Goal: Complete application form: Complete application form

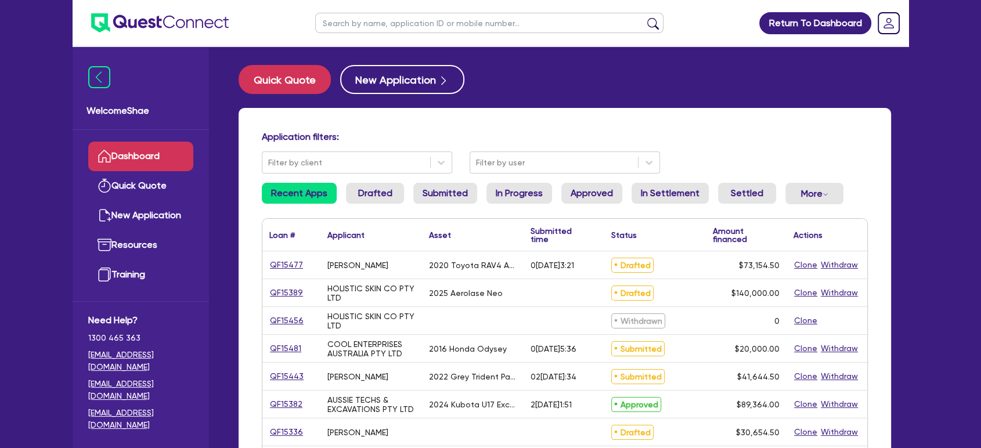
click at [409, 21] on input "text" at bounding box center [489, 23] width 348 height 20
paste input "QF15468"
click at [644, 17] on button "submit" at bounding box center [653, 25] width 19 height 16
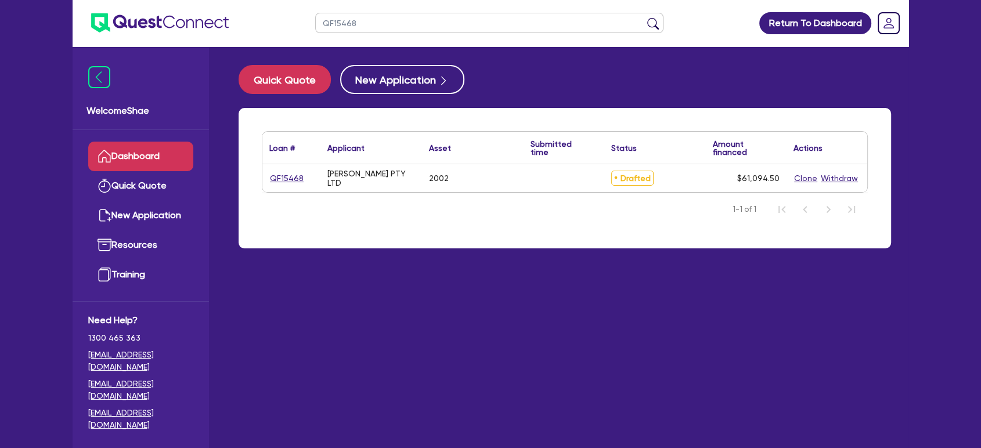
drag, startPoint x: 369, startPoint y: 27, endPoint x: 251, endPoint y: 8, distance: 119.9
click at [267, 16] on header "QF15468 Return To Dashboard Edit Profile Logout" at bounding box center [491, 23] width 836 height 46
type input "hira"
click at [644, 17] on button "submit" at bounding box center [653, 25] width 19 height 16
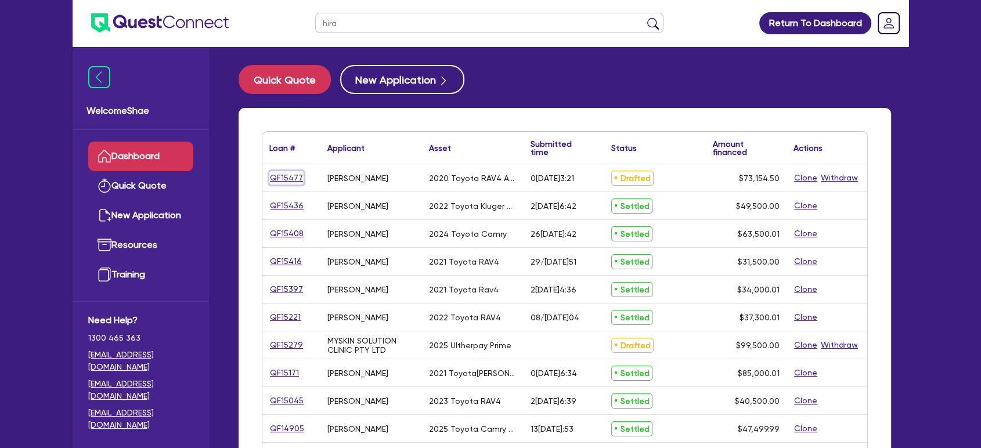
click at [285, 174] on link "QF15477" at bounding box center [286, 177] width 34 height 13
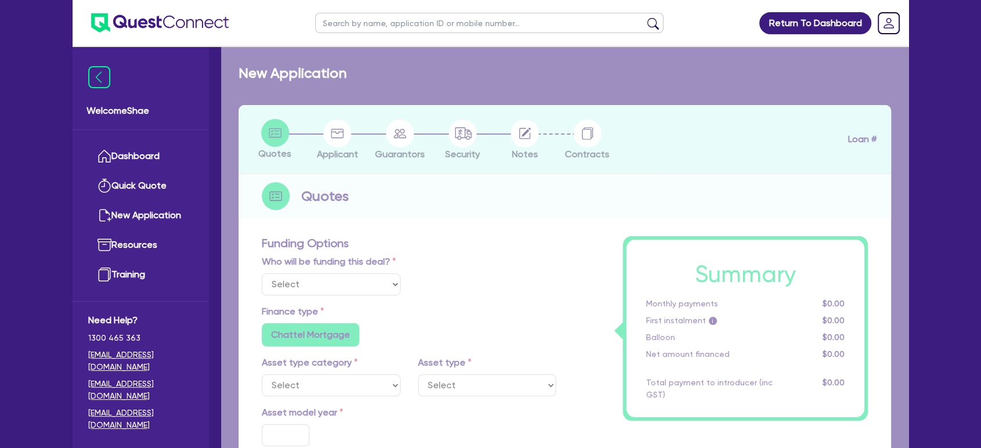
select select "Other"
select select "CARS_AND_LIGHT_TRUCKS"
type input "2020"
type input "72,500"
type input "3"
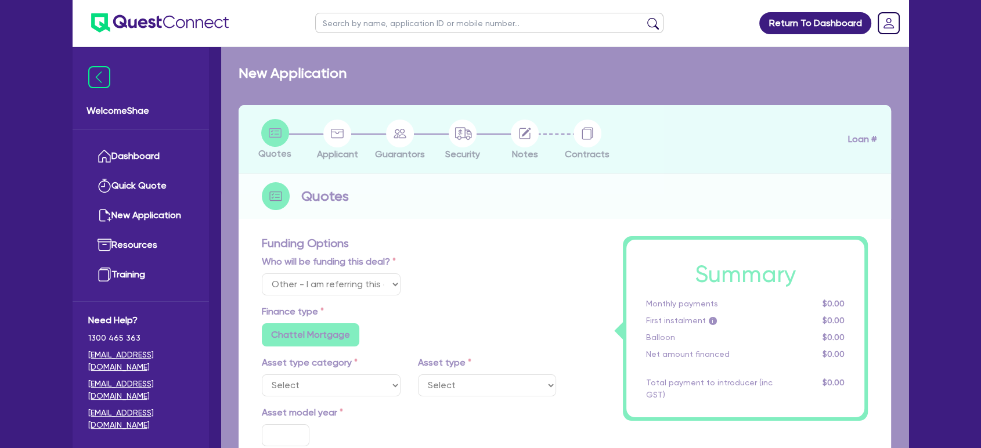
type input "2,194.64"
type input "6.85"
type input "318.18"
radio input "true"
radio input "false"
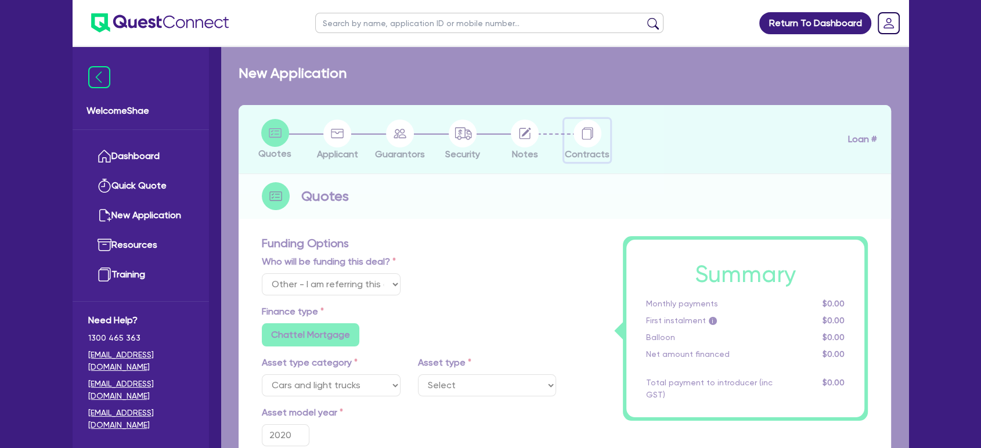
select select "PASSENGER_VEHICLES"
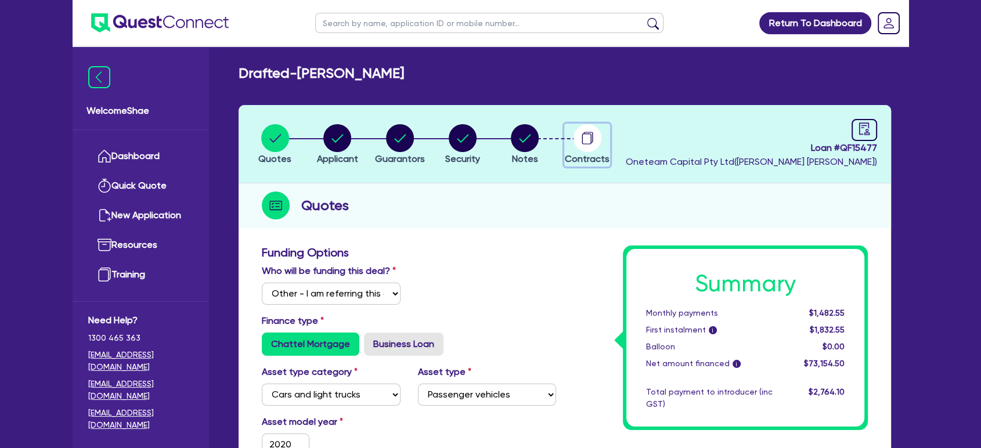
click at [589, 135] on circle "button" at bounding box center [587, 138] width 28 height 28
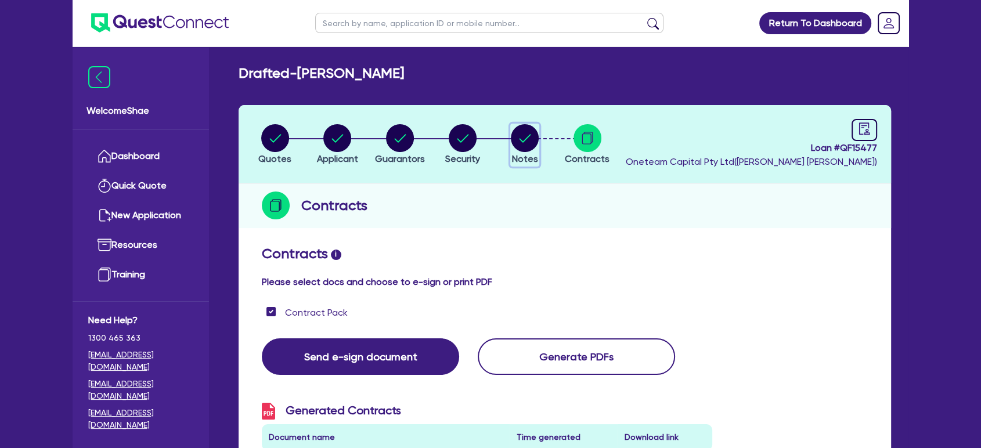
click at [516, 135] on circle "button" at bounding box center [525, 138] width 28 height 28
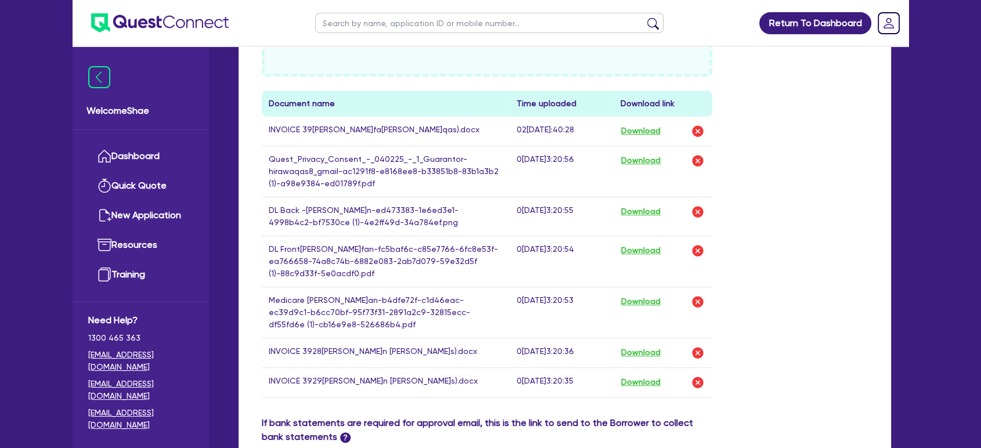
scroll to position [515, 0]
click at [658, 157] on button "Download" at bounding box center [640, 158] width 41 height 15
click at [925, 178] on div "Return To Dashboard Edit Profile Logout Welcome Shae Dashboard Quick Quote New …" at bounding box center [490, 91] width 981 height 1213
click at [363, 19] on input "text" at bounding box center [489, 23] width 348 height 20
paste input "QF15468"
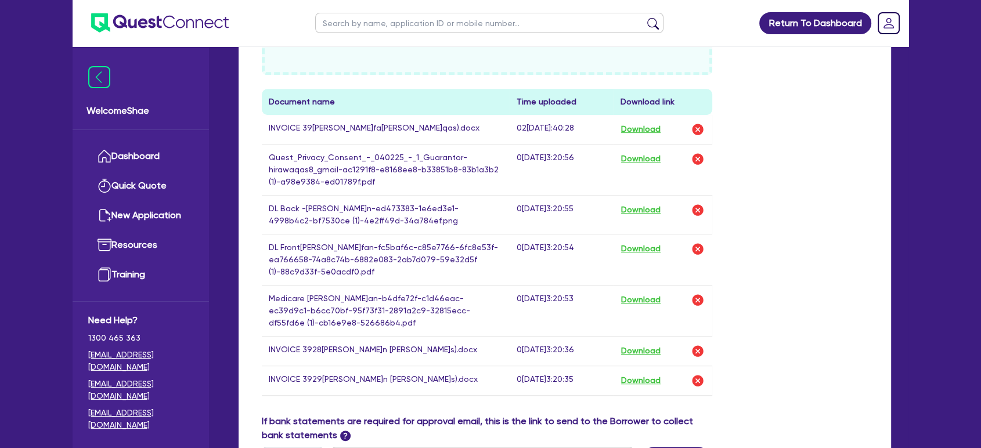
type input "QF15468"
click button "submit" at bounding box center [653, 25] width 19 height 16
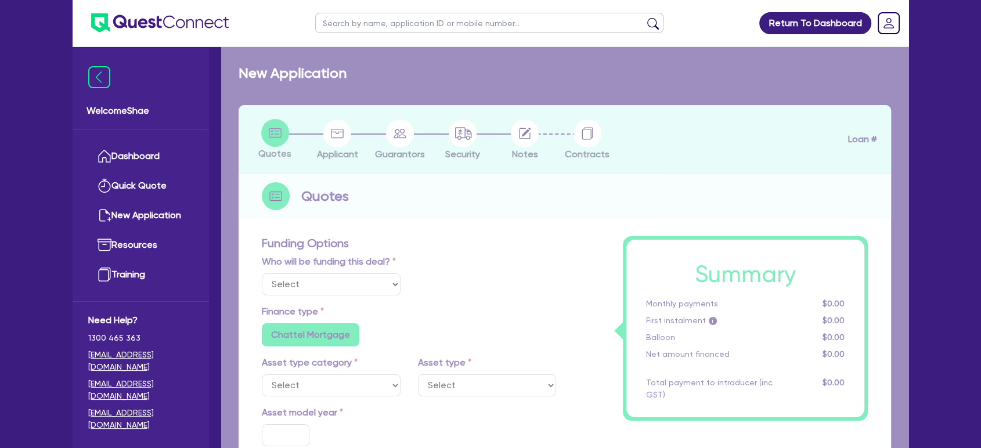
select select "Other"
select select "CARS_AND_LIGHT_TRUCKS"
type input "2002"
type input "62,000"
type input "3,100"
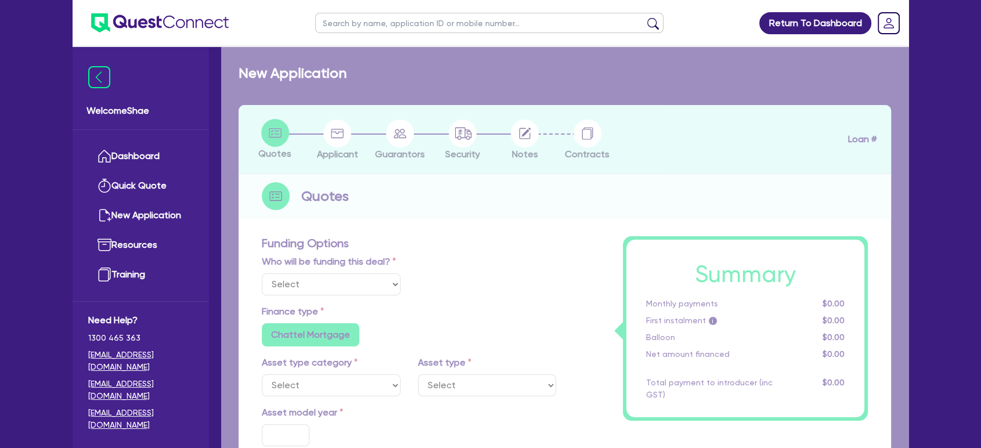
radio input "false"
type input "17.95"
radio input "false"
type input "1,400"
radio input "true"
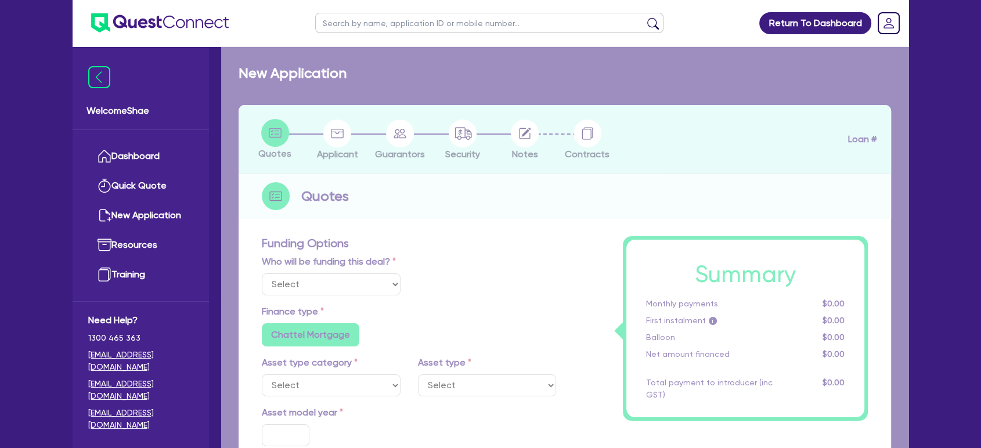
radio input "true"
select select "PASSENGER_VEHICLES"
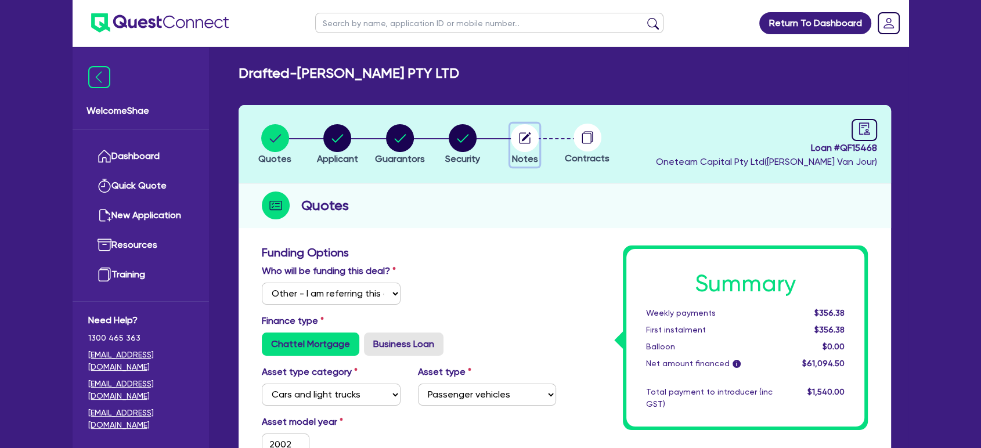
click at [534, 134] on circle "button" at bounding box center [525, 138] width 28 height 28
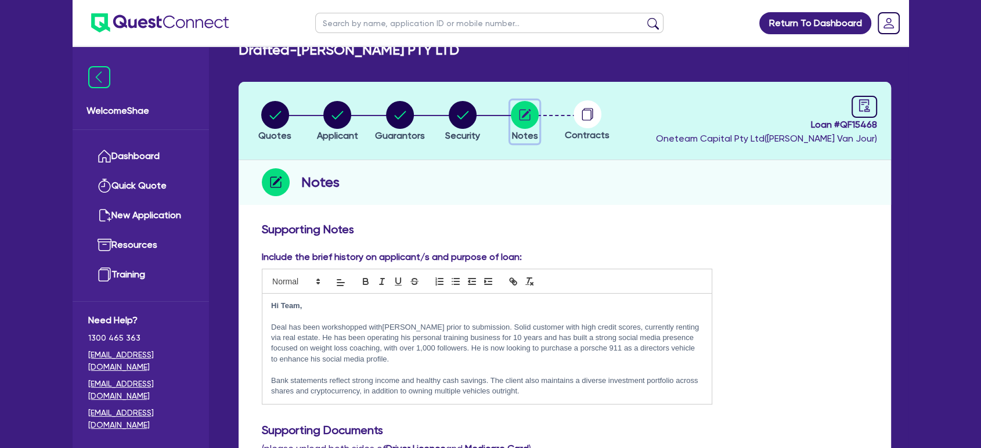
scroll to position [64, 0]
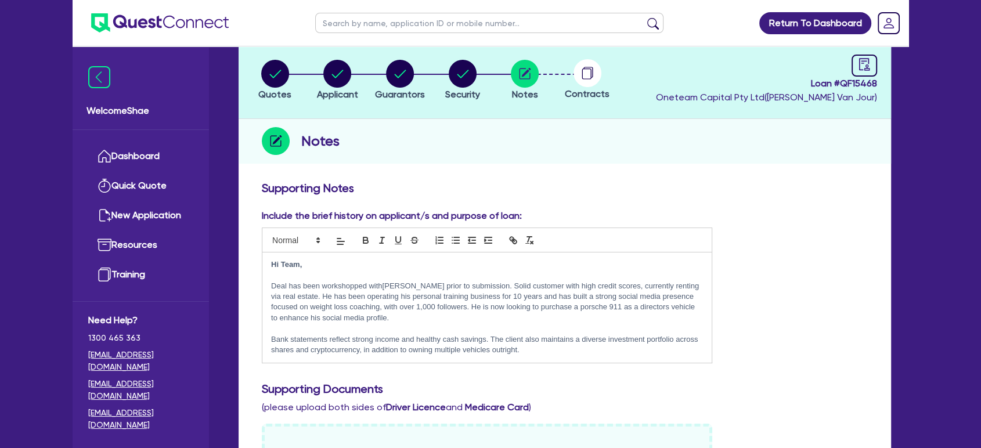
click at [413, 335] on p "Bank statements reflect strong income and healthy cash savings. The client also…" at bounding box center [487, 344] width 432 height 21
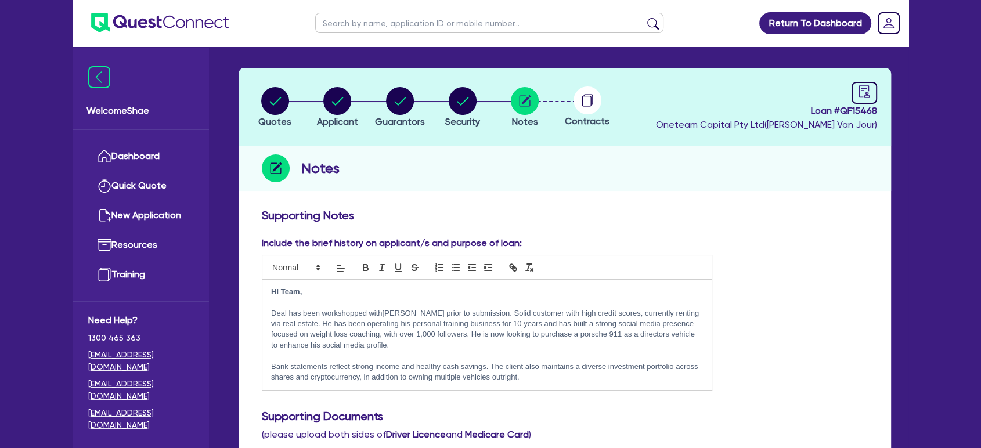
scroll to position [0, 0]
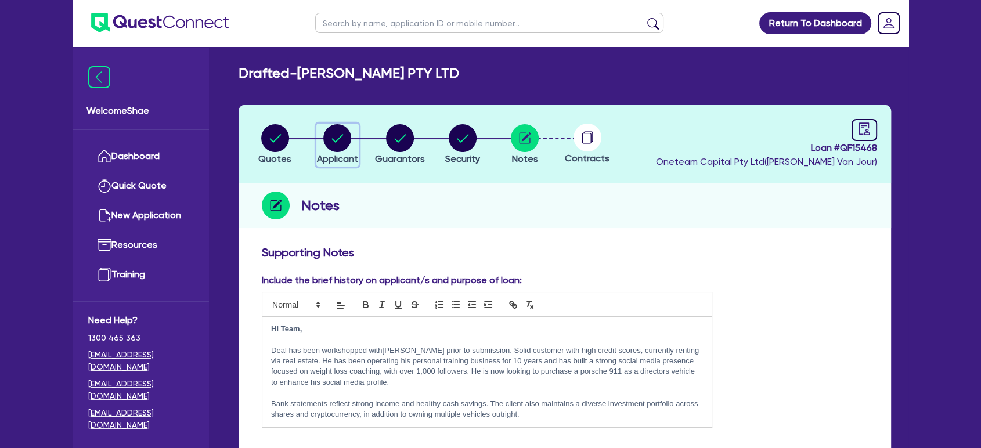
drag, startPoint x: 334, startPoint y: 144, endPoint x: 351, endPoint y: 157, distance: 20.7
click at [334, 144] on circle "button" at bounding box center [337, 138] width 28 height 28
select select "COMPANY"
select select "TRANSPORT_WAREHOUSING"
select select "TAXI_LUXURY_CAR_SERVICES"
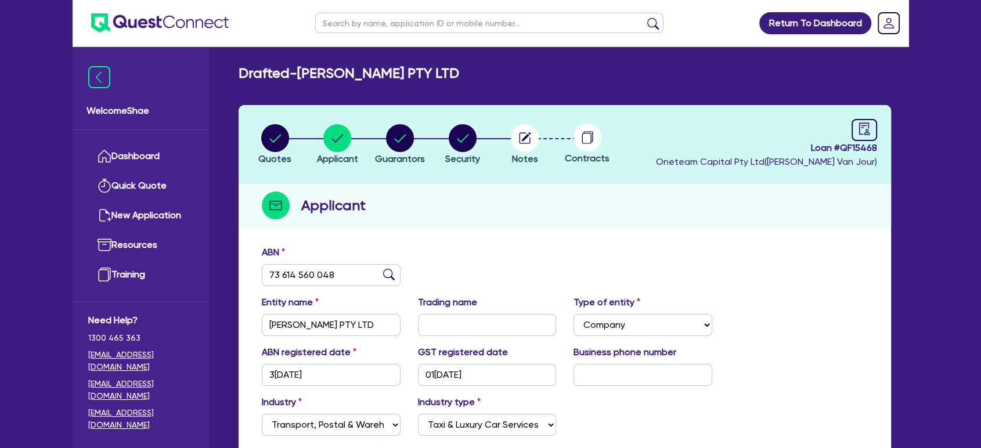
click at [910, 263] on div "Return To Dashboard Edit Profile Logout Welcome Shae Dashboard Quick Quote New …" at bounding box center [490, 308] width 853 height 616
click at [535, 135] on circle "button" at bounding box center [525, 138] width 28 height 28
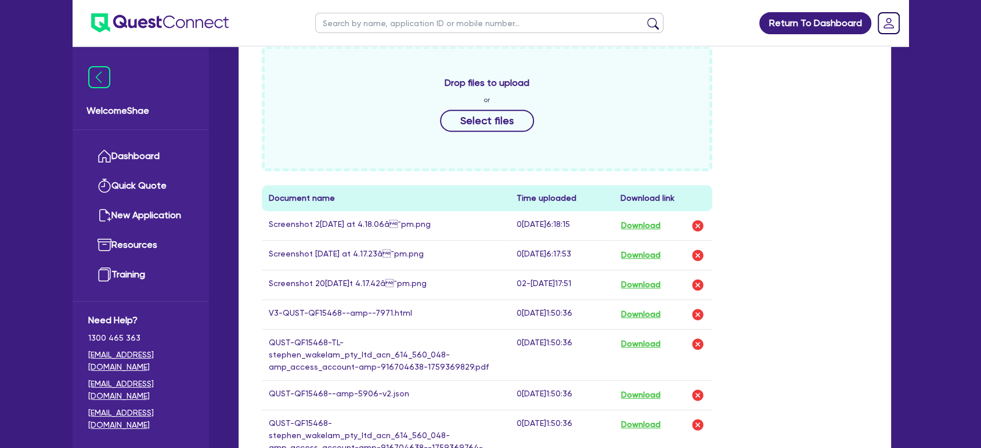
scroll to position [515, 0]
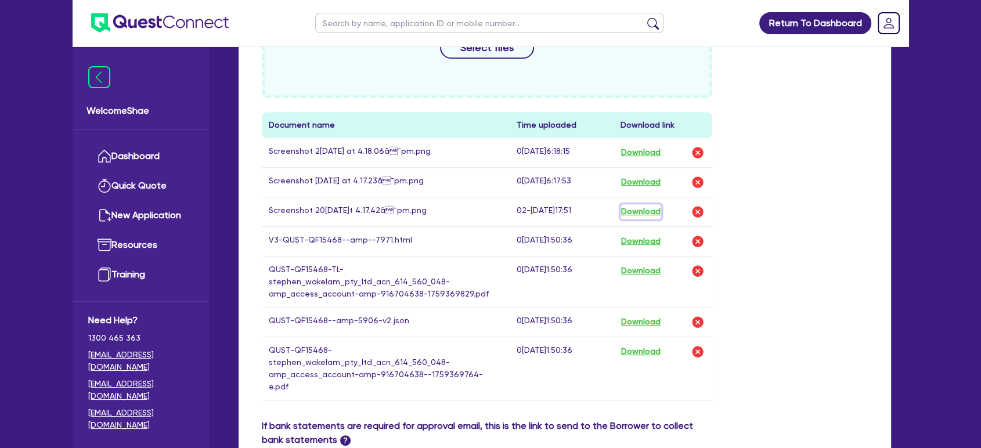
click at [644, 208] on button "Download" at bounding box center [640, 211] width 41 height 15
click at [641, 179] on button "Download" at bounding box center [640, 182] width 41 height 15
click at [644, 149] on button "Download" at bounding box center [640, 152] width 41 height 15
click at [645, 239] on button "Download" at bounding box center [640, 241] width 41 height 15
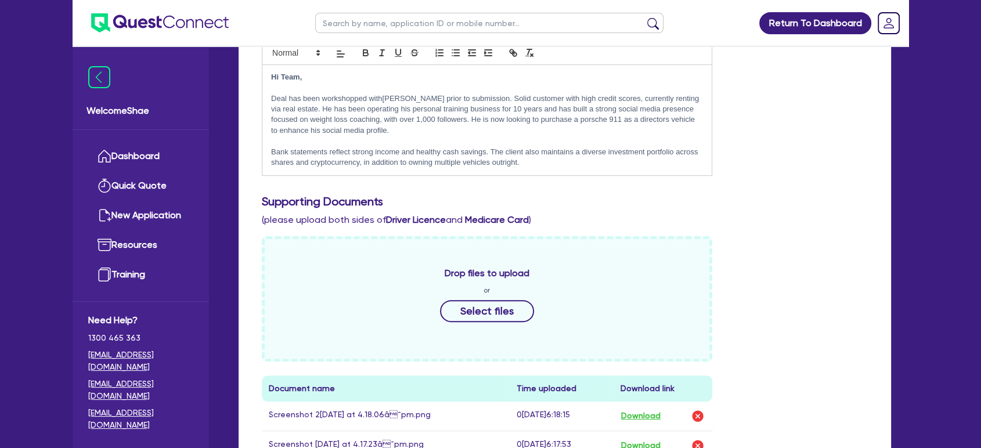
scroll to position [0, 0]
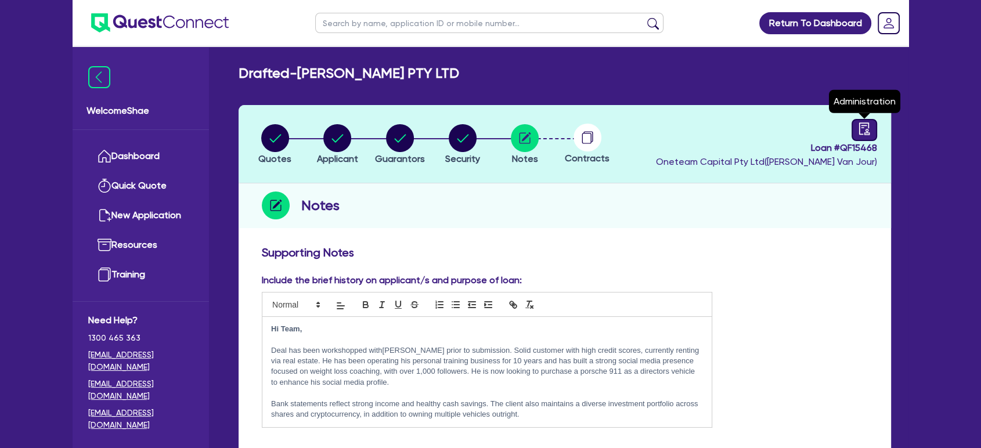
click at [858, 122] on icon "audit" at bounding box center [864, 128] width 13 height 13
select select "DRAFTED_NEW"
select select "Other"
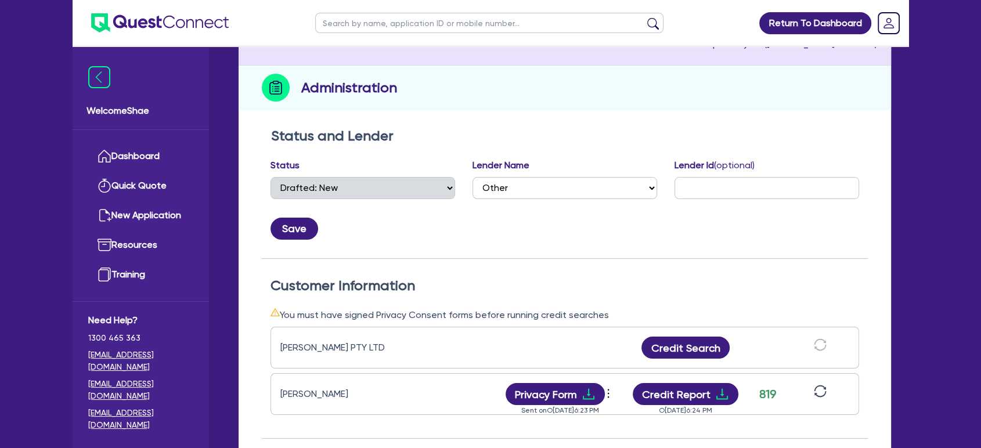
scroll to position [193, 0]
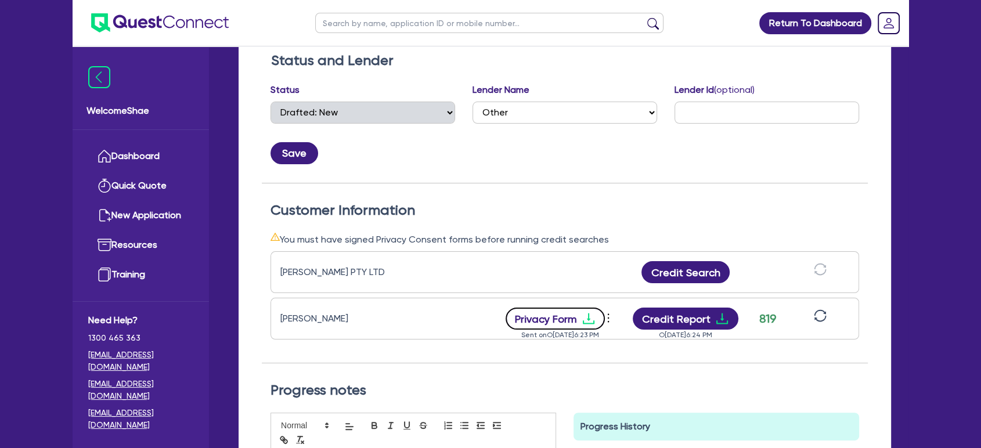
click at [570, 316] on button "Privacy Form" at bounding box center [556, 319] width 100 height 22
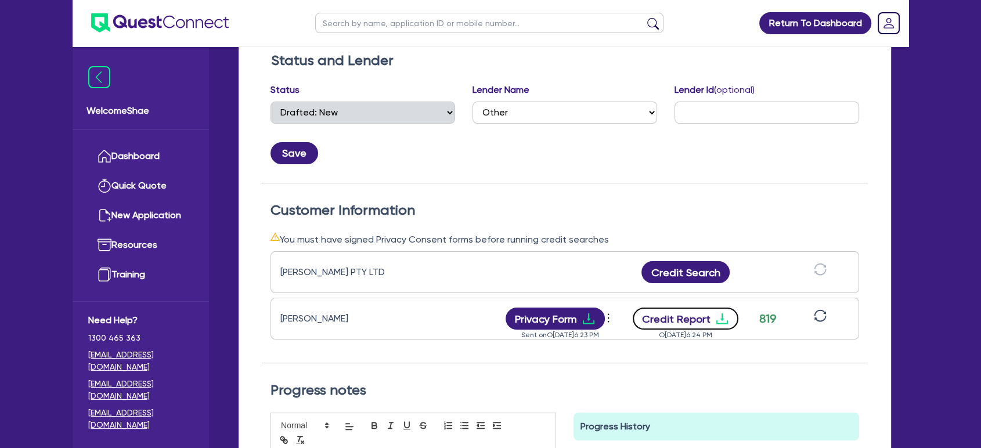
click at [695, 310] on button "Credit Report" at bounding box center [686, 319] width 106 height 22
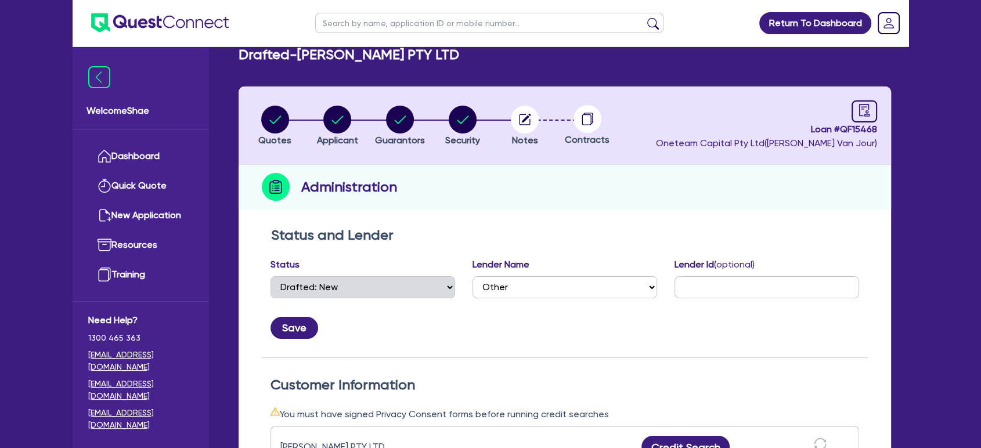
scroll to position [0, 0]
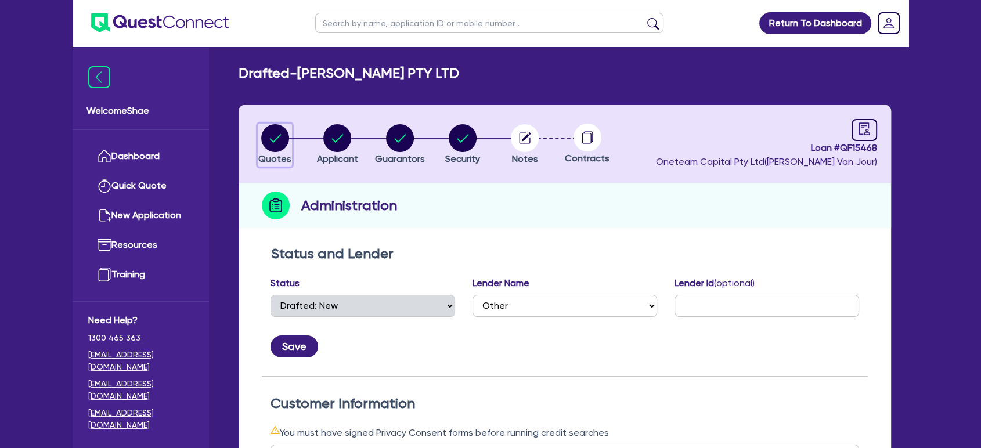
drag, startPoint x: 279, startPoint y: 145, endPoint x: 371, endPoint y: 220, distance: 119.7
click at [279, 145] on circle "button" at bounding box center [275, 138] width 28 height 28
select select "Other"
select select "CARS_AND_LIGHT_TRUCKS"
select select "PASSENGER_VEHICLES"
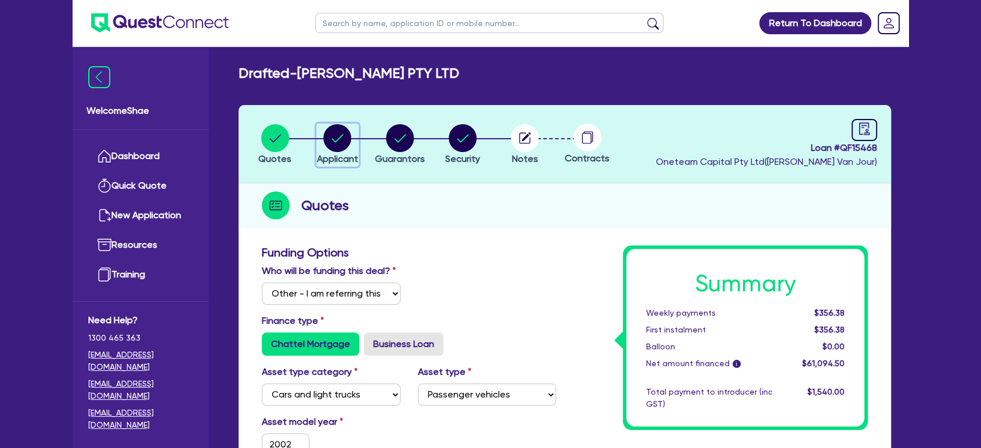
click at [335, 136] on circle "button" at bounding box center [337, 138] width 28 height 28
select select "COMPANY"
select select "TRANSPORT_WAREHOUSING"
select select "TAXI_LUXURY_CAR_SERVICES"
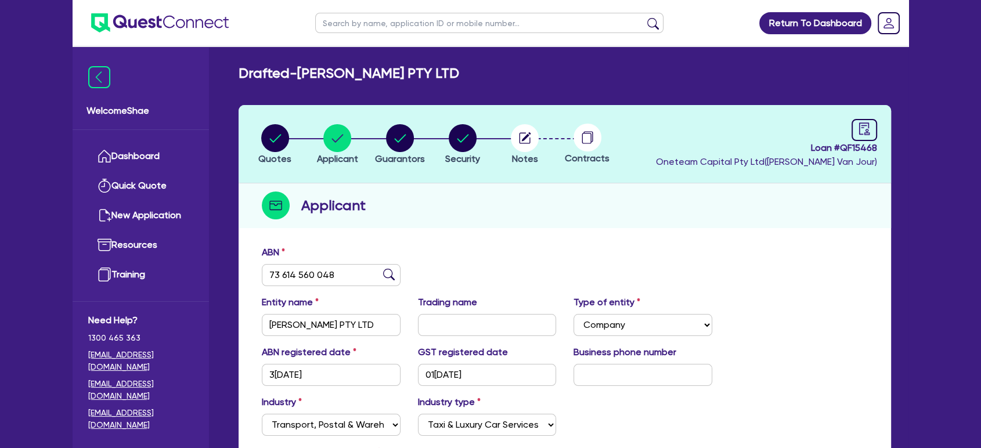
click at [311, 286] on div "ABN 73 614 560 048" at bounding box center [564, 271] width 623 height 50
click at [311, 280] on input "73 614 560 048" at bounding box center [331, 275] width 139 height 22
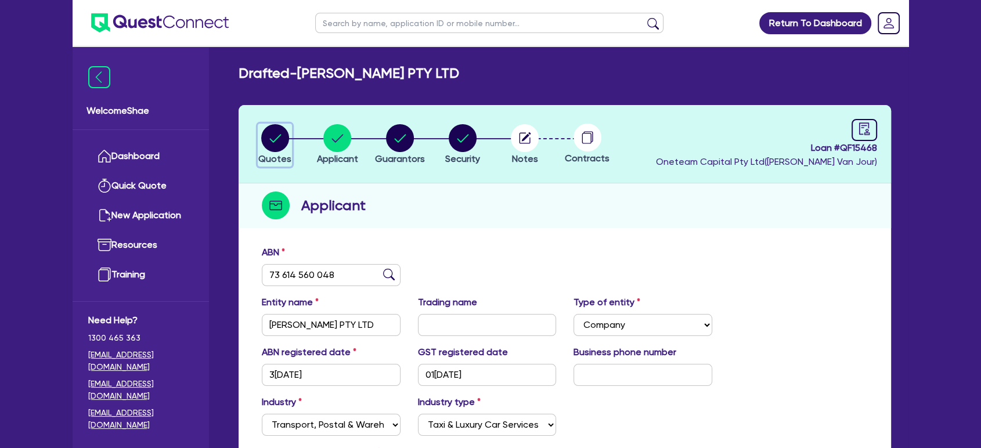
drag, startPoint x: 271, startPoint y: 132, endPoint x: 295, endPoint y: 157, distance: 34.9
click at [271, 132] on circle "button" at bounding box center [275, 138] width 28 height 28
select select "Other"
select select "CARS_AND_LIGHT_TRUCKS"
select select "PASSENGER_VEHICLES"
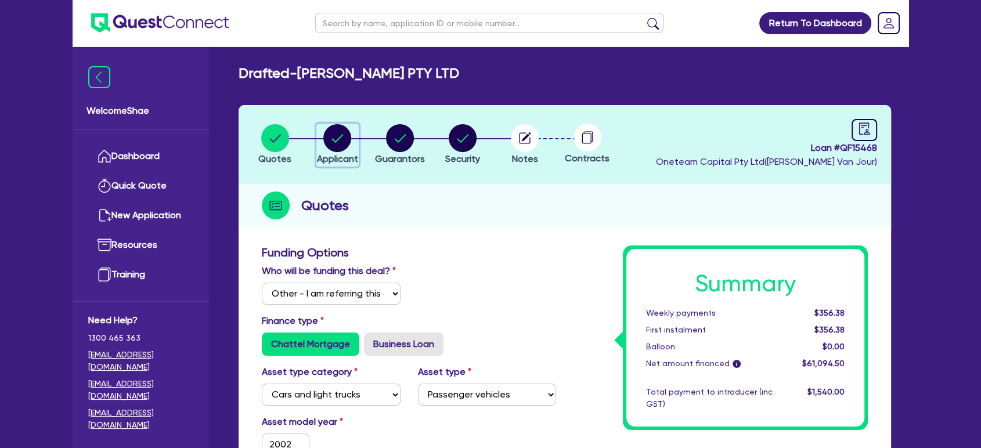
click at [347, 131] on circle "button" at bounding box center [337, 138] width 28 height 28
select select "COMPANY"
select select "TRANSPORT_WAREHOUSING"
select select "TAXI_LUXURY_CAR_SERVICES"
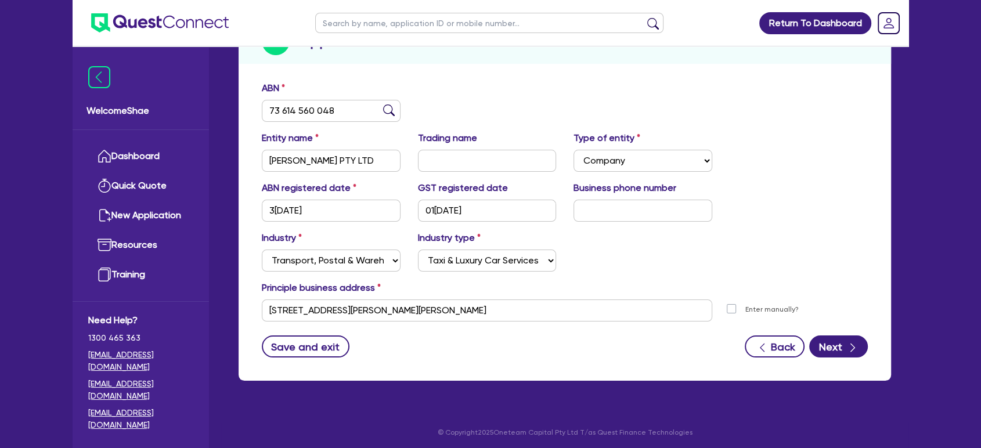
scroll to position [167, 0]
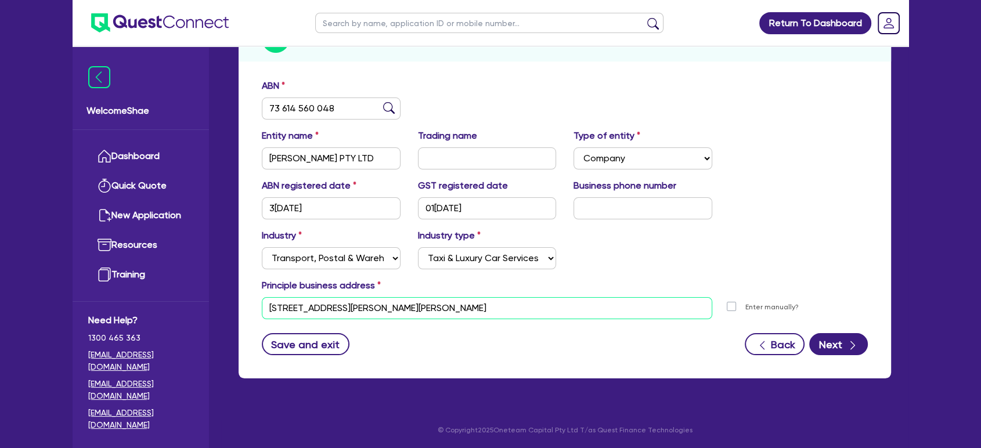
click at [339, 310] on input "[STREET_ADDRESS][PERSON_NAME][PERSON_NAME]" at bounding box center [487, 308] width 450 height 22
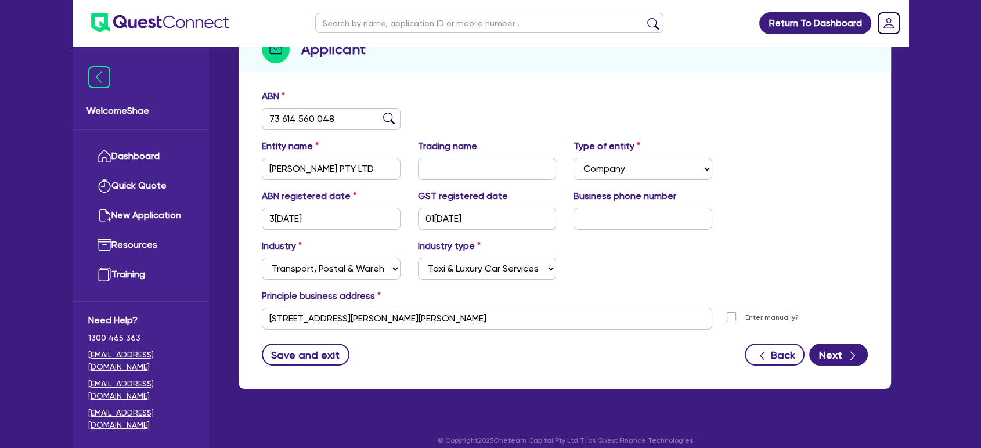
scroll to position [0, 0]
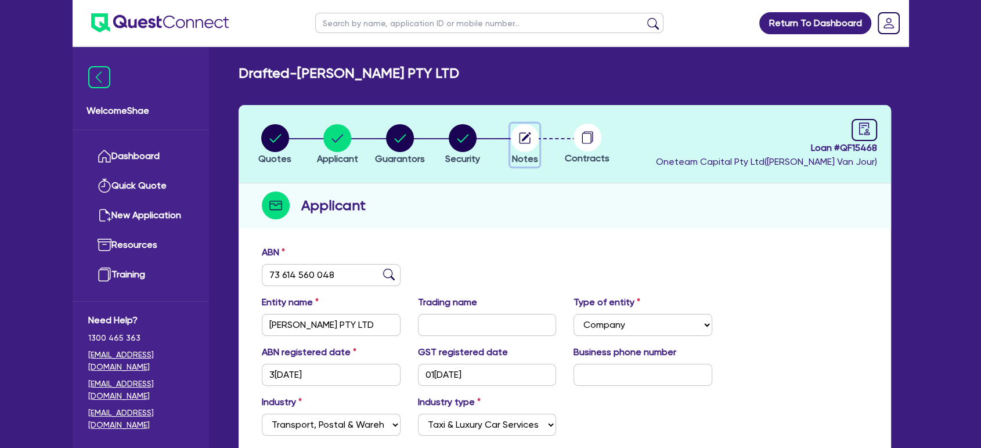
drag, startPoint x: 533, startPoint y: 138, endPoint x: 553, endPoint y: 176, distance: 42.3
click at [533, 138] on circle "button" at bounding box center [525, 138] width 28 height 28
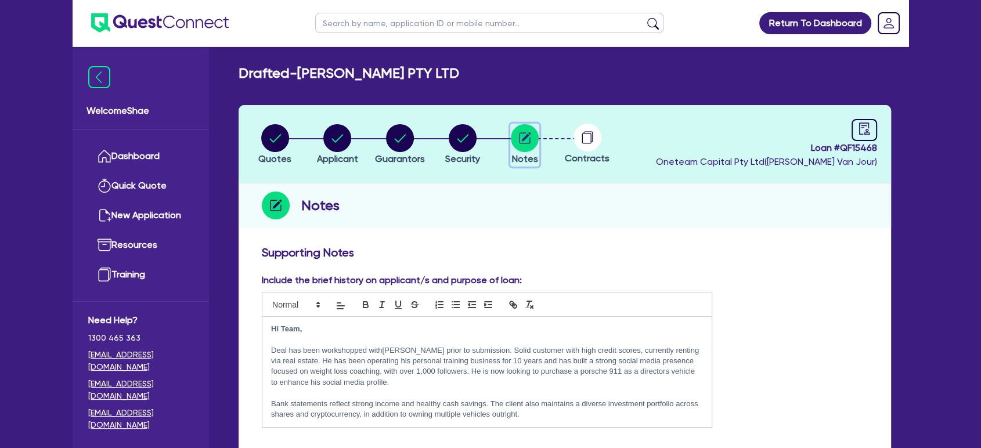
scroll to position [64, 0]
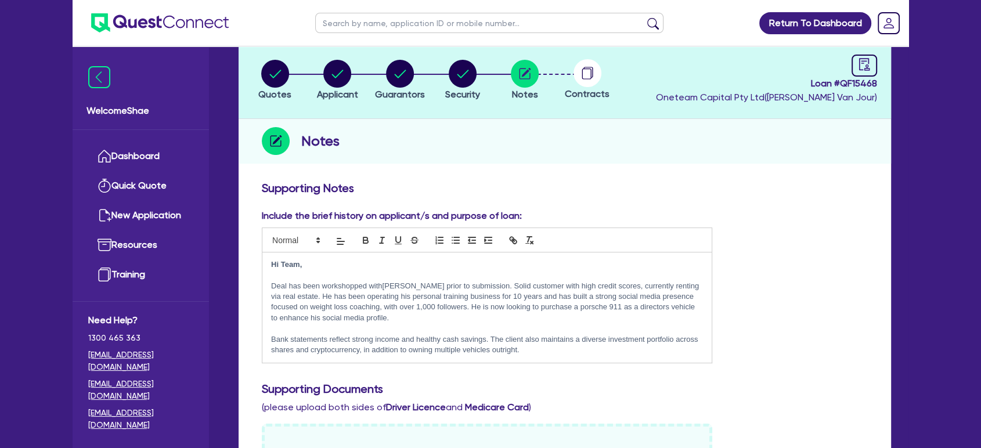
click at [459, 299] on p "Deal has been workshopped with[PERSON_NAME] prior to submission. Solid customer…" at bounding box center [487, 302] width 432 height 43
drag, startPoint x: 471, startPoint y: 283, endPoint x: 595, endPoint y: 284, distance: 124.2
click at [595, 284] on p "Deal has been workshopped with[PERSON_NAME] prior to submission. Solid customer…" at bounding box center [487, 302] width 432 height 43
copy p "olid customer with high credit scores"
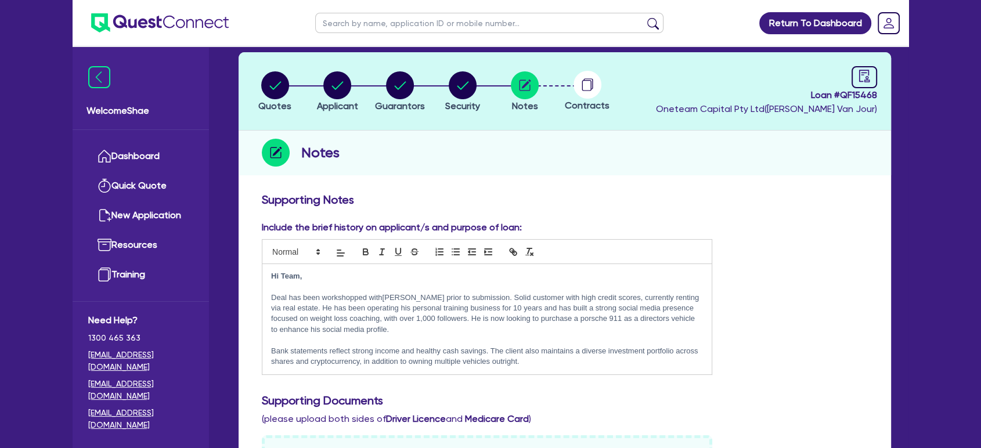
scroll to position [0, 0]
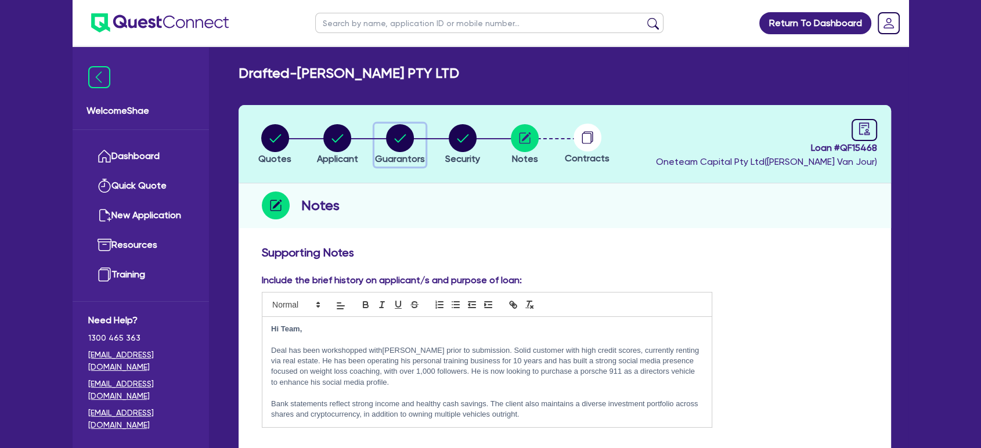
click at [409, 135] on circle "button" at bounding box center [400, 138] width 28 height 28
select select "MR"
select select "VIC"
select select "MARRIED"
select select "CASH"
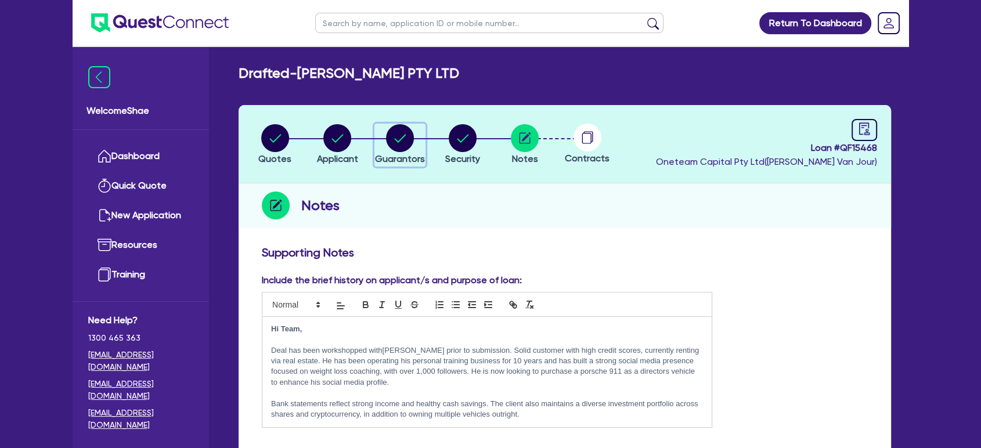
select select "VEHICLE"
select select "OTHER"
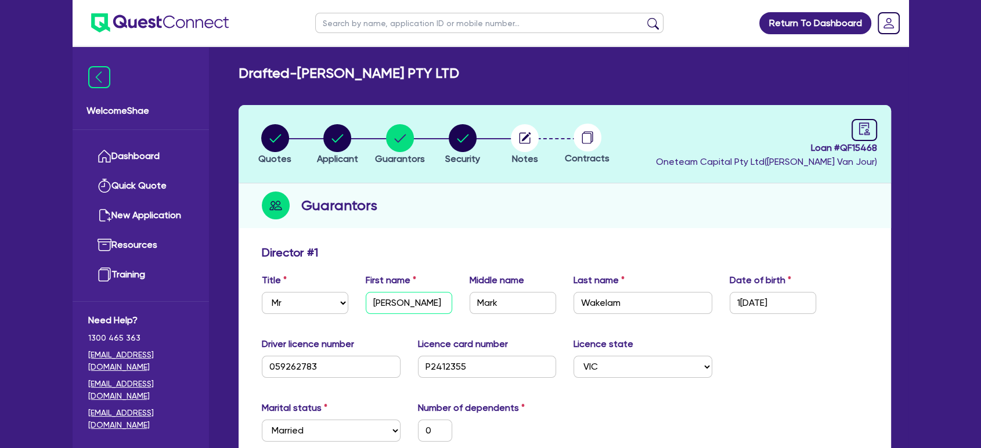
click at [394, 295] on input "[PERSON_NAME]" at bounding box center [409, 303] width 86 height 22
click at [614, 304] on input "Wakelam" at bounding box center [642, 303] width 139 height 22
click at [478, 298] on input "Mark" at bounding box center [513, 303] width 86 height 22
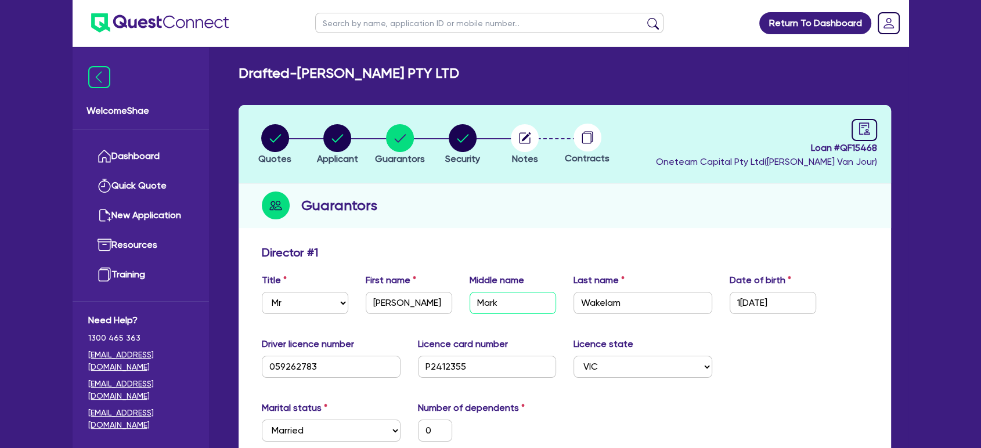
click at [481, 298] on input "Mark" at bounding box center [513, 303] width 86 height 22
click at [483, 304] on input "Mark" at bounding box center [513, 303] width 86 height 22
drag, startPoint x: 790, startPoint y: 301, endPoint x: 698, endPoint y: 299, distance: 92.3
click at [710, 299] on div "Title Select Mr Mrs Ms Miss Dr First name[PERSON_NAME] Middle name[PERSON_NAME]…" at bounding box center [564, 298] width 623 height 50
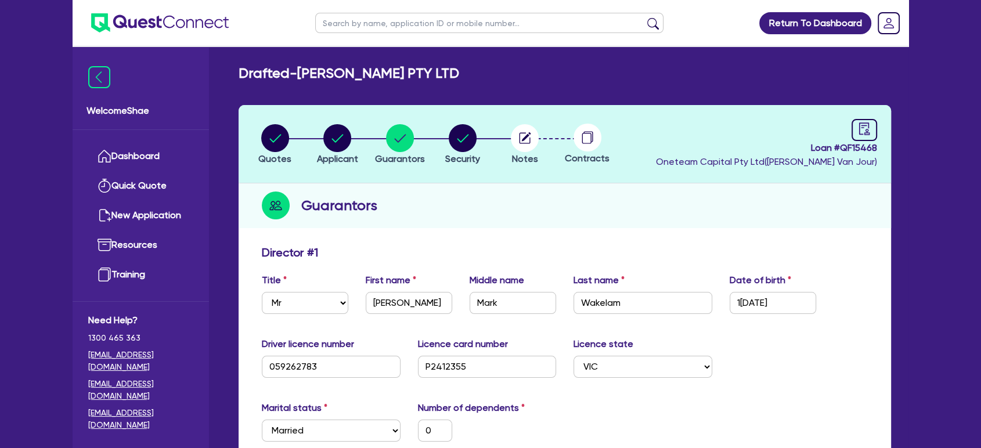
scroll to position [258, 0]
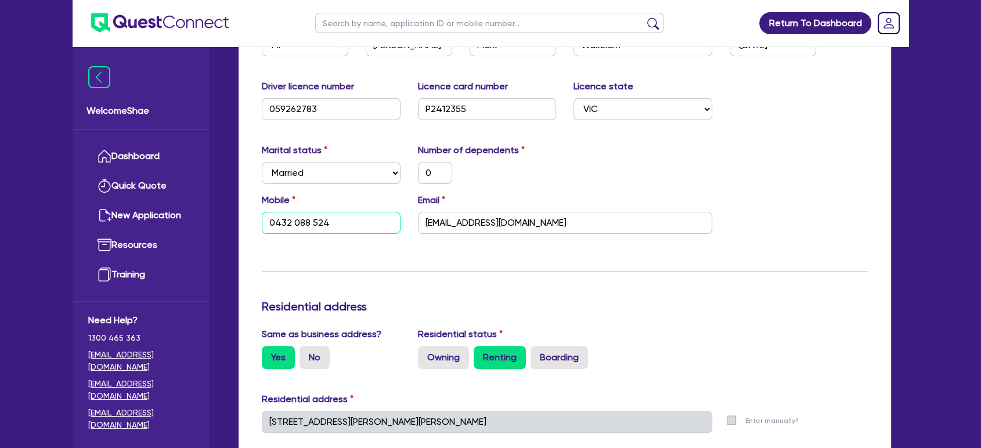
click at [299, 226] on input "0432 088 524" at bounding box center [331, 223] width 139 height 22
click at [492, 222] on input "[EMAIL_ADDRESS][DOMAIN_NAME]" at bounding box center [565, 223] width 294 height 22
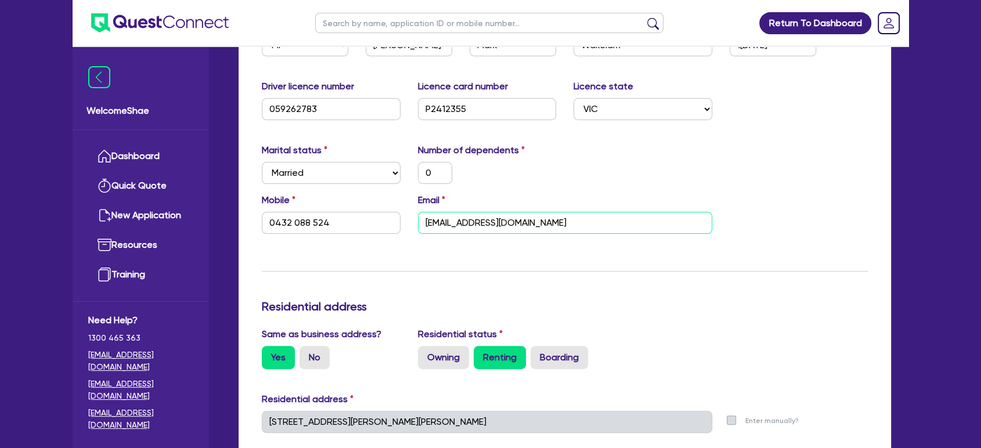
click at [492, 222] on input "[EMAIL_ADDRESS][DOMAIN_NAME]" at bounding box center [565, 223] width 294 height 22
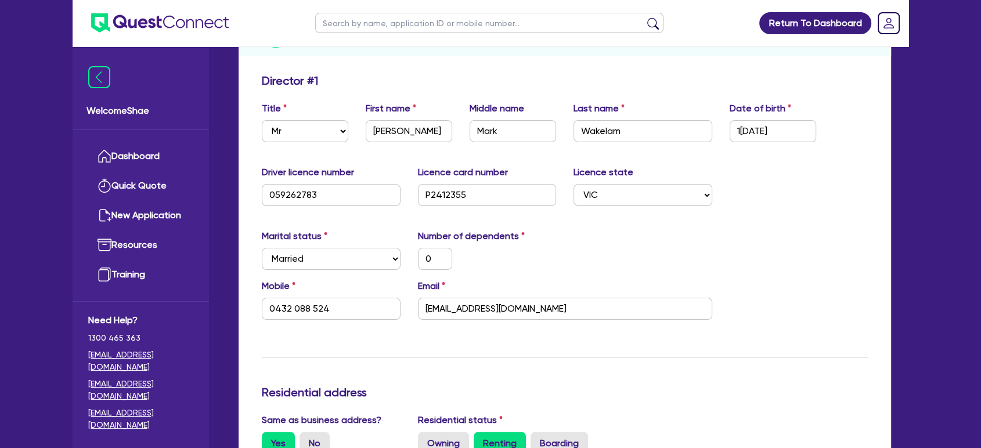
scroll to position [0, 0]
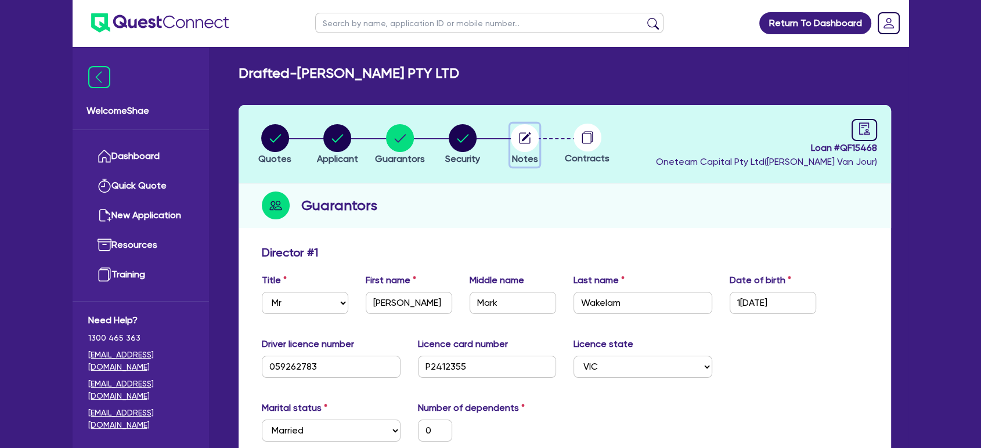
click at [530, 133] on icon "button" at bounding box center [526, 136] width 9 height 9
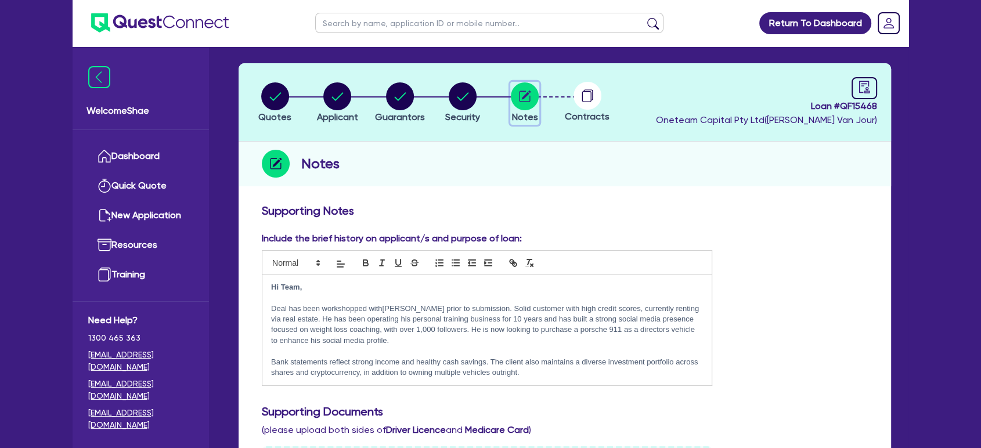
scroll to position [64, 0]
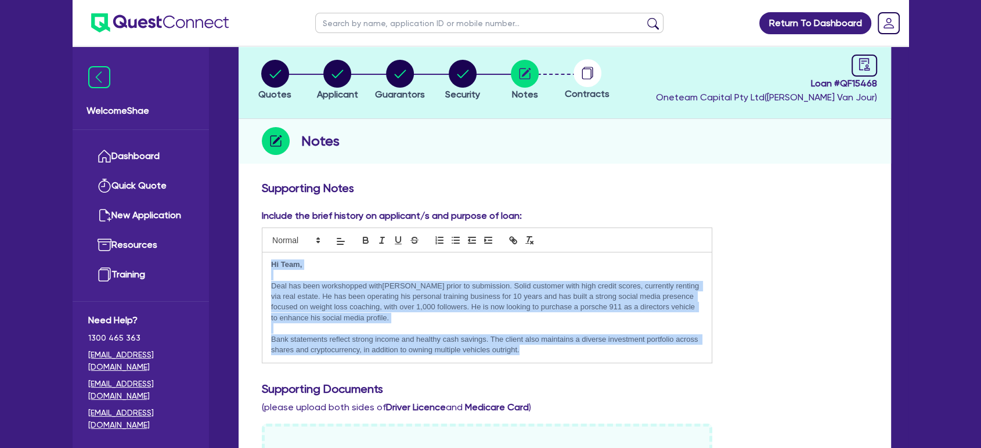
drag, startPoint x: 270, startPoint y: 262, endPoint x: 597, endPoint y: 375, distance: 345.1
copy div "Hi Team, Deal has been workshopped with[PERSON_NAME] prior to submission. Solid…"
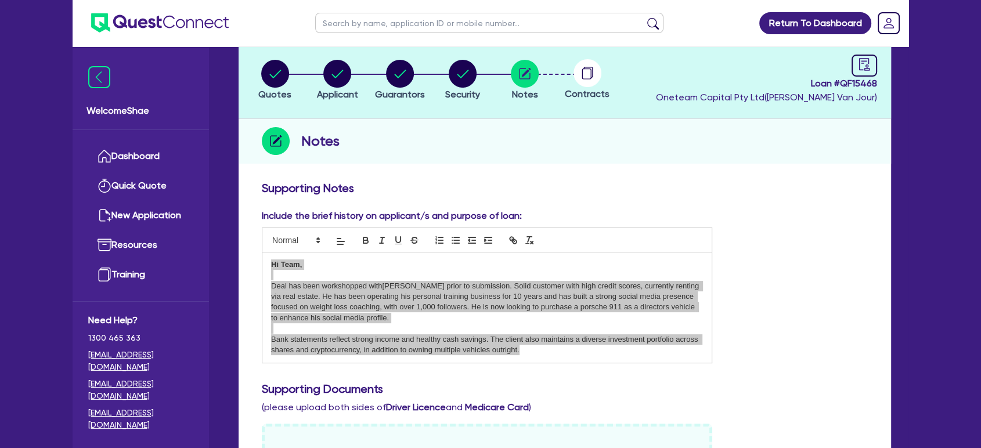
scroll to position [0, 0]
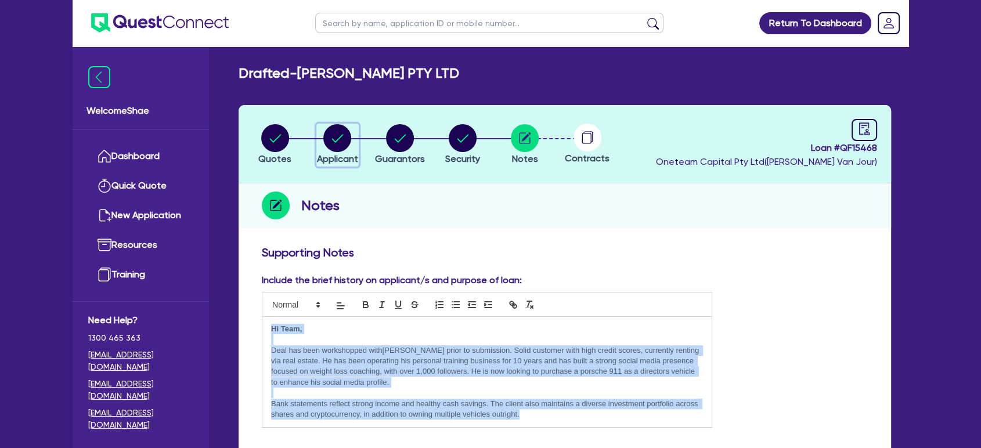
click at [351, 131] on div "button" at bounding box center [337, 138] width 41 height 28
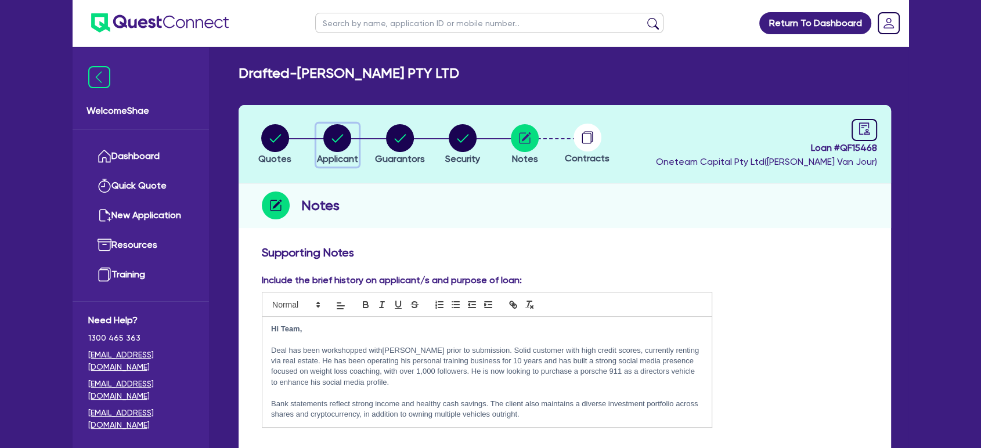
select select "COMPANY"
select select "TRANSPORT_WAREHOUSING"
select select "TAXI_LUXURY_CAR_SERVICES"
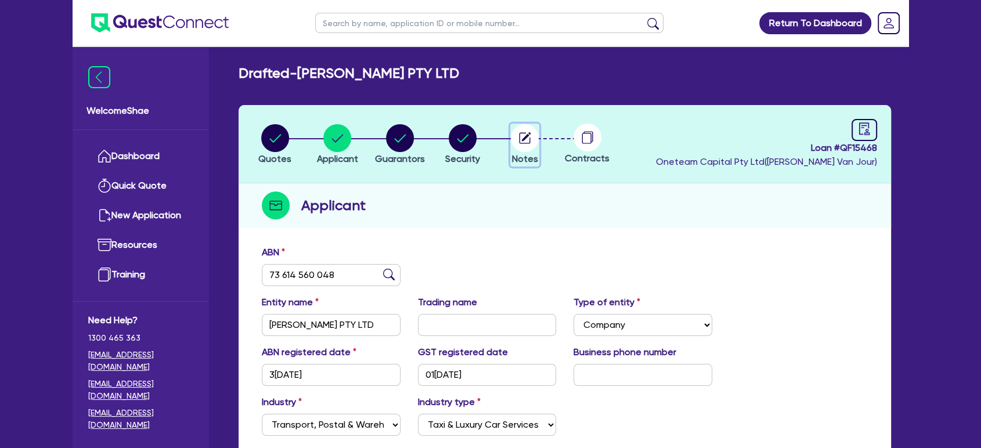
drag, startPoint x: 520, startPoint y: 143, endPoint x: 556, endPoint y: 138, distance: 36.4
click at [520, 143] on circle "button" at bounding box center [525, 138] width 28 height 28
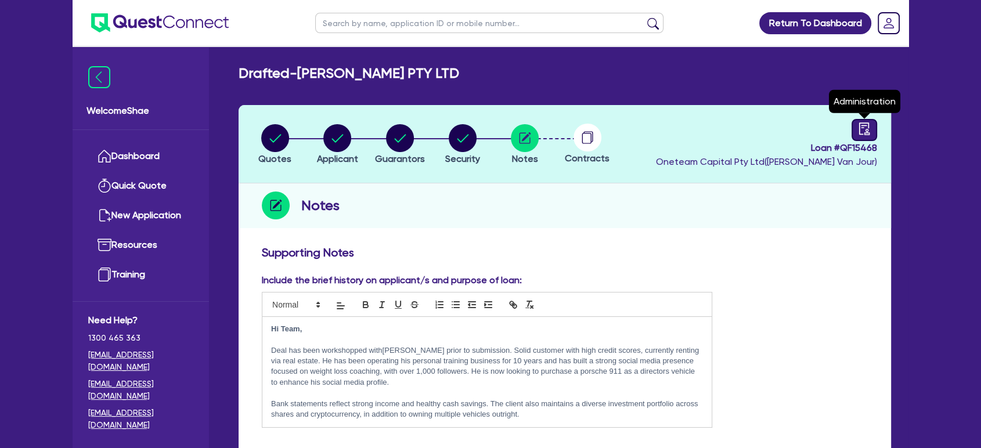
click at [865, 127] on icon "audit" at bounding box center [864, 128] width 13 height 13
select select "DRAFTED_NEW"
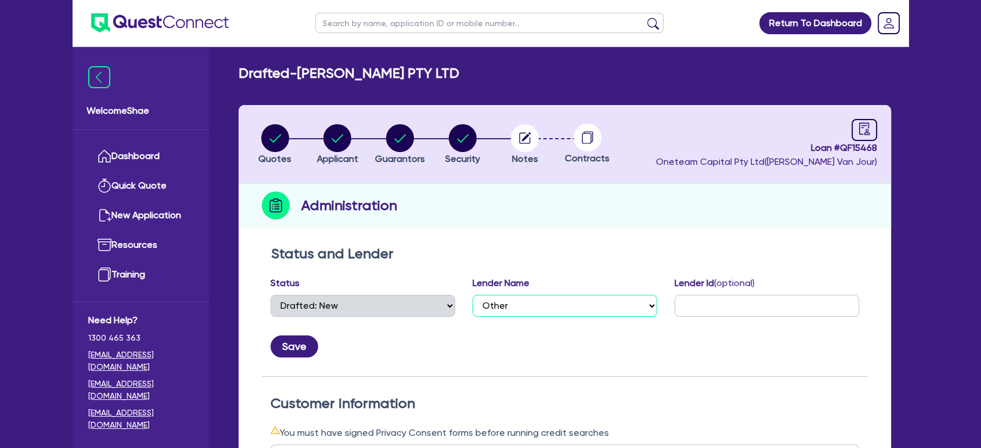
click at [537, 309] on select "Select AAMF AFS Alex Bank Angle Finance Azora Banjo BigStone BOQ Finance Brande…" at bounding box center [564, 306] width 185 height 22
select select "Finance One"
click at [472, 295] on select "Select AAMF AFS Alex Bank Angle Finance Azora Banjo BigStone BOQ Finance Brande…" at bounding box center [564, 306] width 185 height 22
drag, startPoint x: 747, startPoint y: 302, endPoint x: 735, endPoint y: 305, distance: 12.1
click at [747, 302] on input "text" at bounding box center [766, 306] width 185 height 22
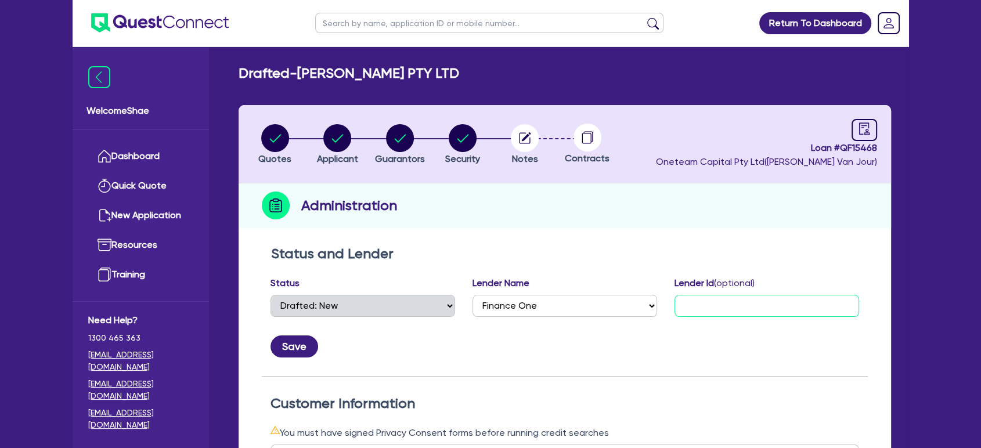
paste input "389586"
type input "389586"
click at [293, 341] on button "Save" at bounding box center [294, 346] width 48 height 22
drag, startPoint x: 943, startPoint y: 248, endPoint x: 262, endPoint y: 156, distance: 687.1
click at [934, 246] on div "Return To Dashboard Edit Profile Logout Welcome Shae Dashboard Quick Quote New …" at bounding box center [490, 443] width 981 height 886
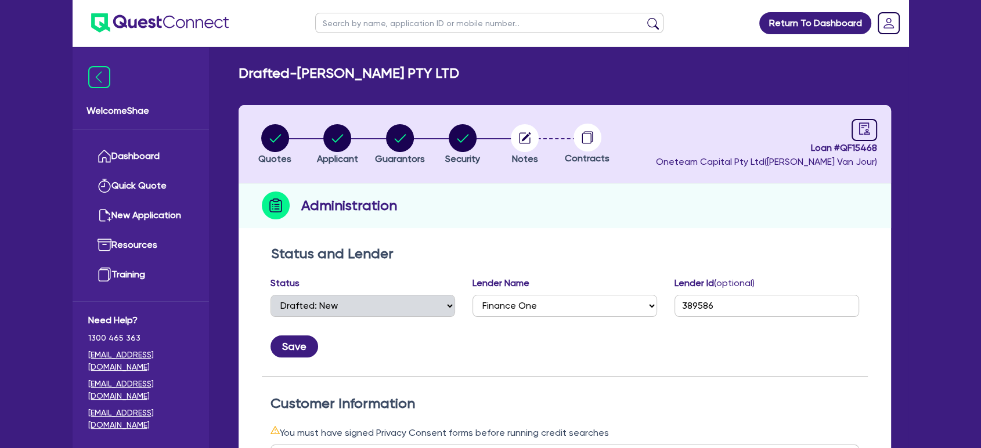
click at [351, 20] on input "text" at bounding box center [489, 23] width 348 height 20
paste input "QF15463"
type input "QF15463"
click button "submit" at bounding box center [653, 25] width 19 height 16
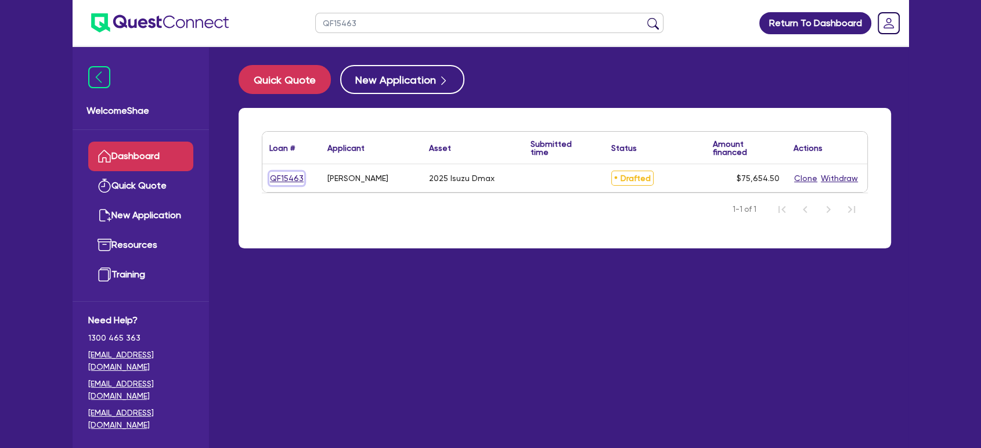
click at [287, 176] on link "QF15463" at bounding box center [286, 178] width 35 height 13
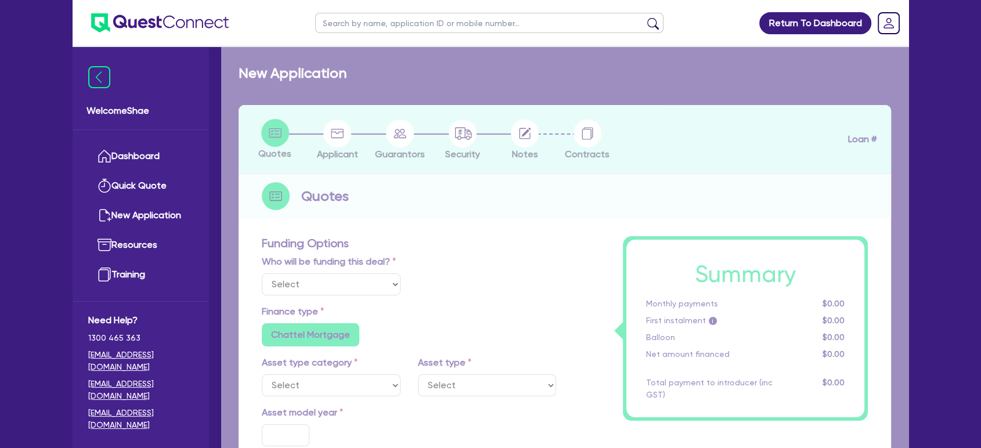
select select "Other"
select select "CARS_AND_LIGHT_TRUCKS"
type input "2025"
radio input "true"
type input "75,000"
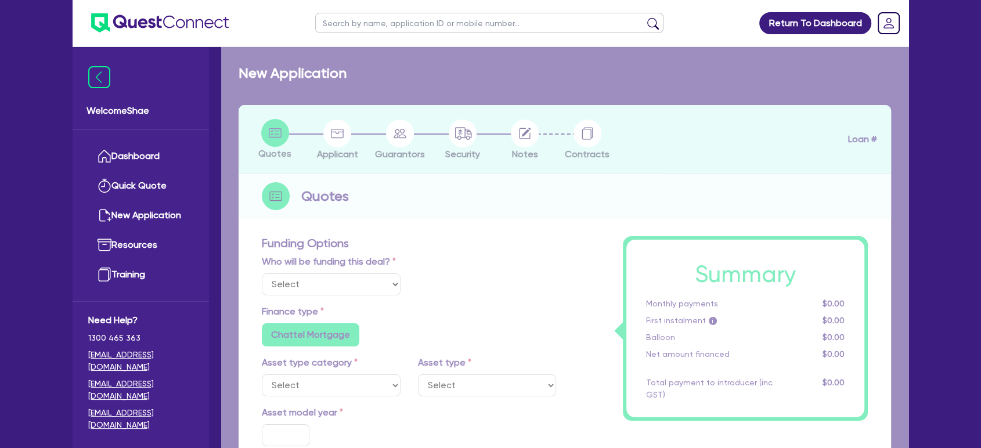
type input "15.99"
type input "1,400"
radio input "true"
radio input "false"
select select "PASSENGER_VEHICLES"
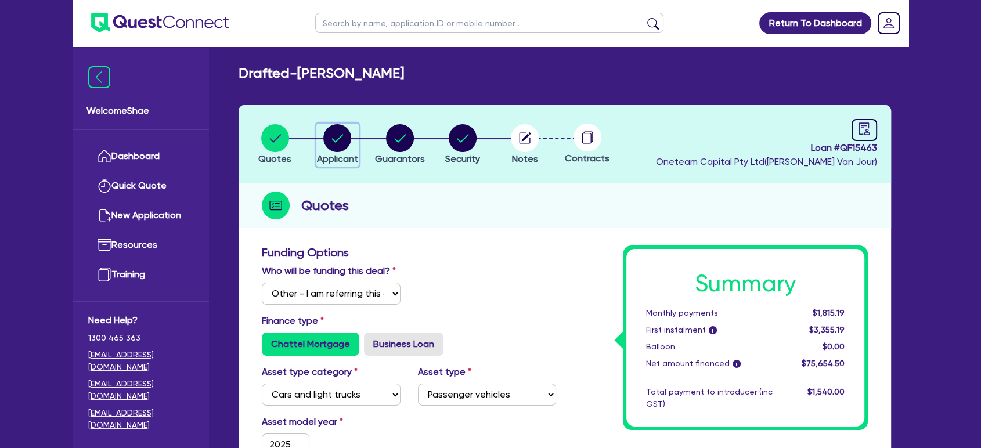
drag, startPoint x: 326, startPoint y: 147, endPoint x: 321, endPoint y: 187, distance: 39.8
click at [326, 162] on button "Applicant" at bounding box center [337, 145] width 42 height 43
select select "SOLE_TRADER"
select select "BUILDING_CONSTRUCTION"
select select "TRADES_SERVICES_CONSUMERS"
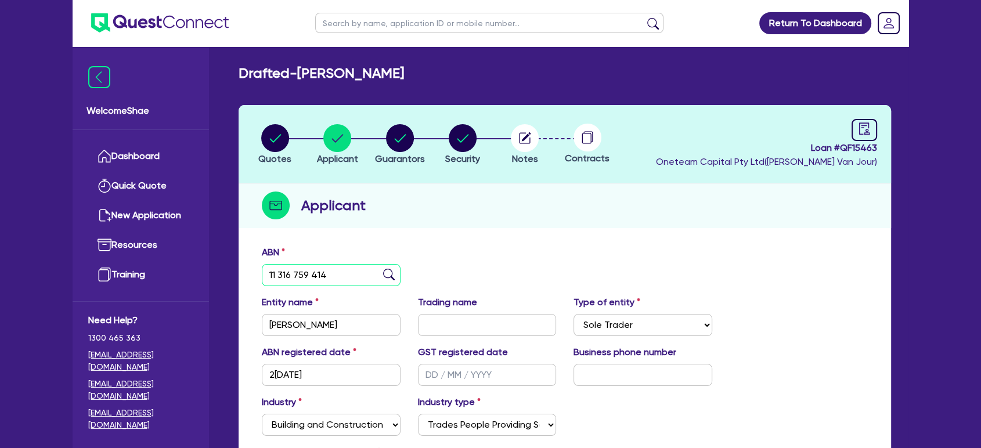
click at [306, 274] on input "11 316 759 414" at bounding box center [331, 275] width 139 height 22
click at [33, 385] on div "Return To Dashboard Edit Profile Logout Welcome Shae Dashboard Quick Quote New …" at bounding box center [490, 308] width 981 height 616
click at [471, 138] on circle "button" at bounding box center [463, 138] width 28 height 28
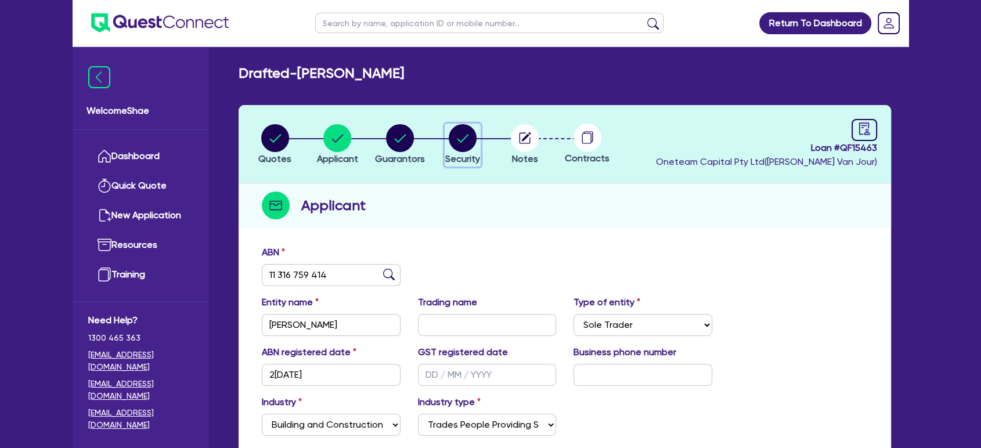
select select "CARS_AND_LIGHT_TRUCKS"
select select "PASSENGER_VEHICLES"
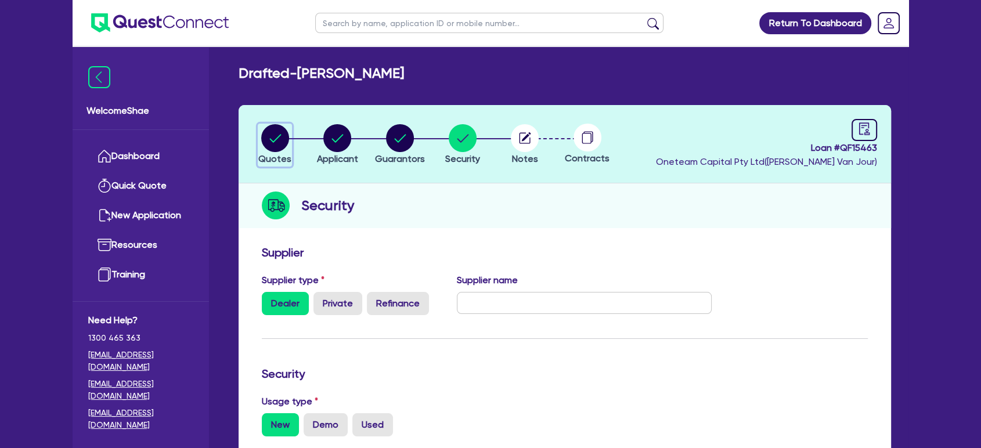
click at [288, 142] on circle "button" at bounding box center [275, 138] width 28 height 28
select select "Other"
select select "CARS_AND_LIGHT_TRUCKS"
select select "PASSENGER_VEHICLES"
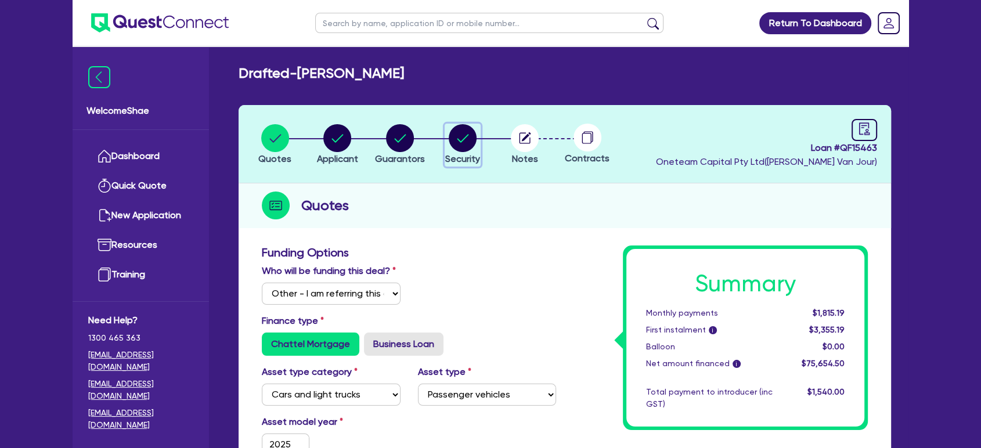
click at [469, 144] on circle "button" at bounding box center [463, 138] width 28 height 28
select select "CARS_AND_LIGHT_TRUCKS"
select select "PASSENGER_VEHICLES"
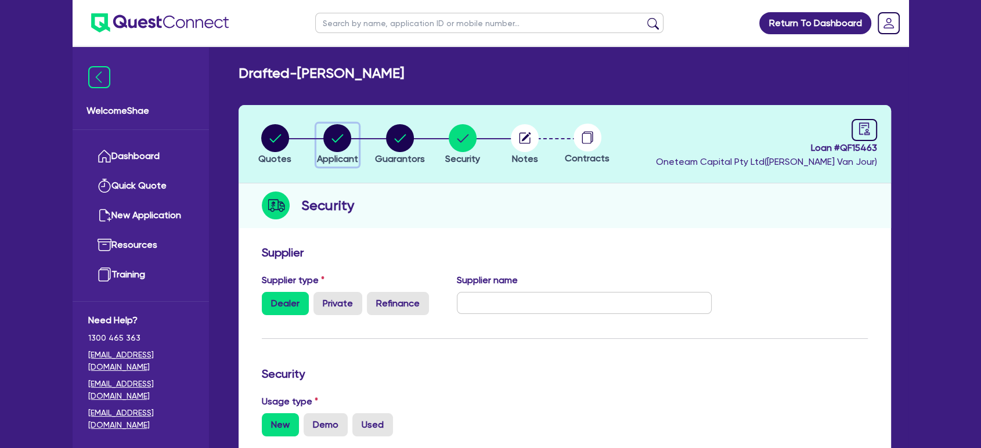
click at [336, 133] on circle "button" at bounding box center [337, 138] width 28 height 28
select select "SOLE_TRADER"
select select "BUILDING_CONSTRUCTION"
select select "TRADES_SERVICES_CONSUMERS"
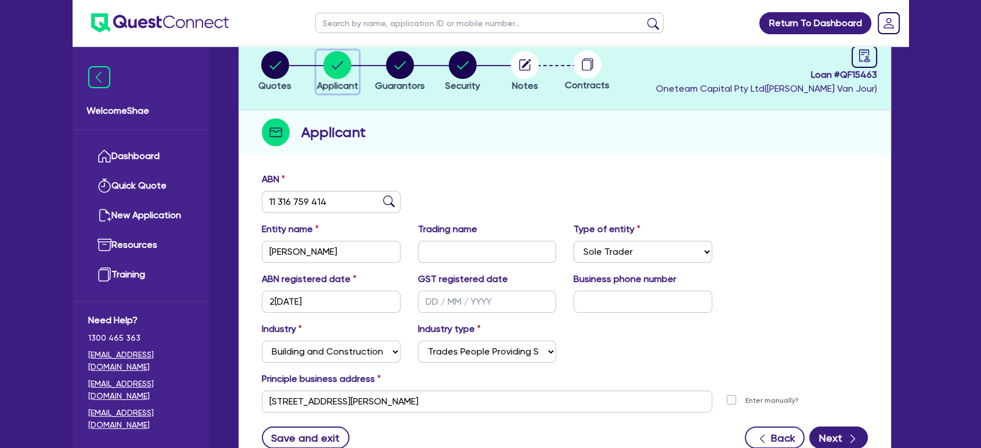
scroll to position [167, 0]
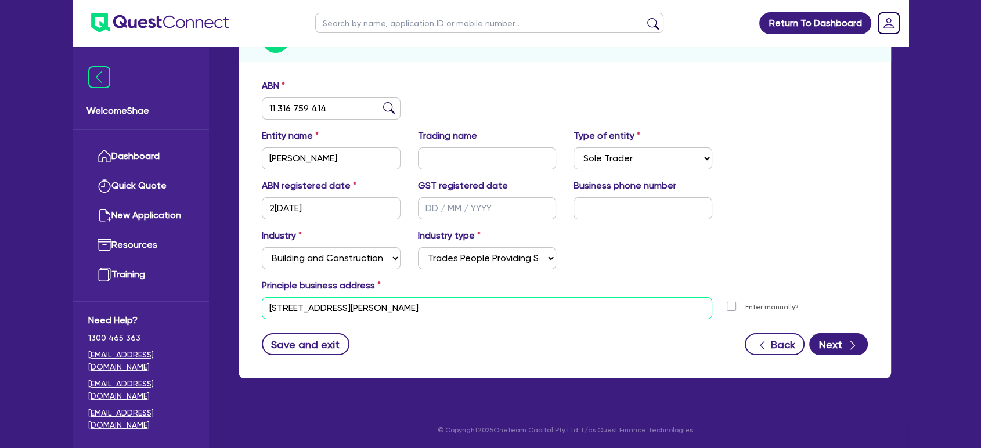
click at [341, 312] on input "[STREET_ADDRESS][PERSON_NAME]" at bounding box center [487, 308] width 450 height 22
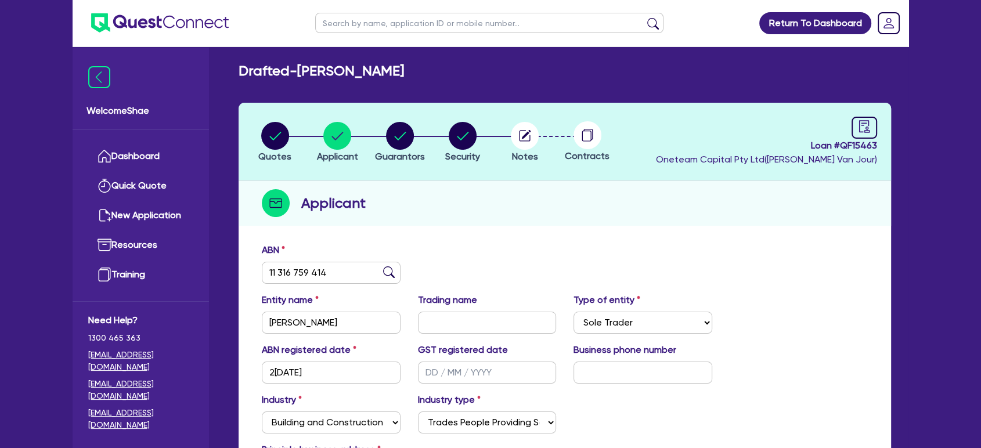
scroll to position [0, 0]
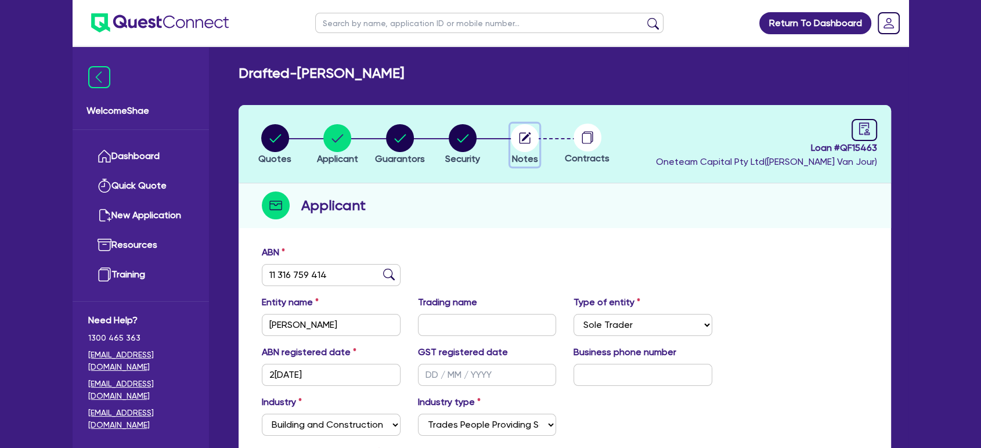
click at [522, 139] on icon "button" at bounding box center [526, 136] width 9 height 9
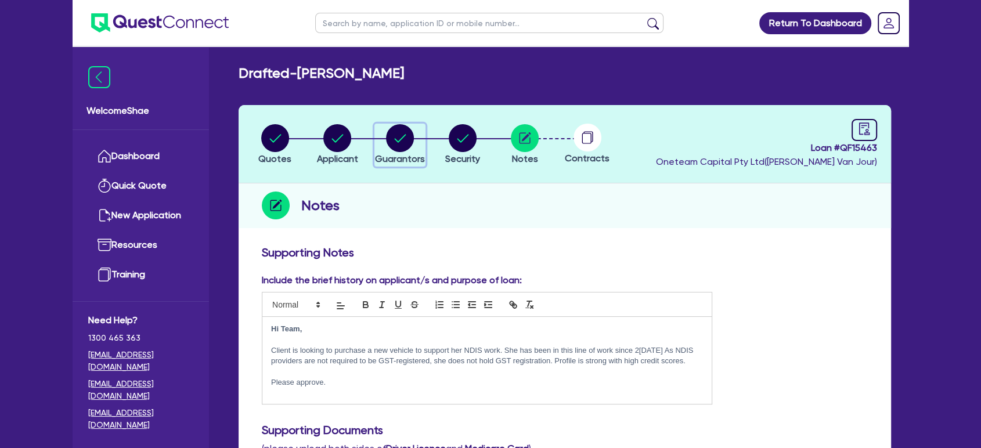
click at [403, 131] on circle "button" at bounding box center [400, 138] width 28 height 28
select select "MRS"
select select "SINGLE"
select select "CASH"
select select "VEHICLE"
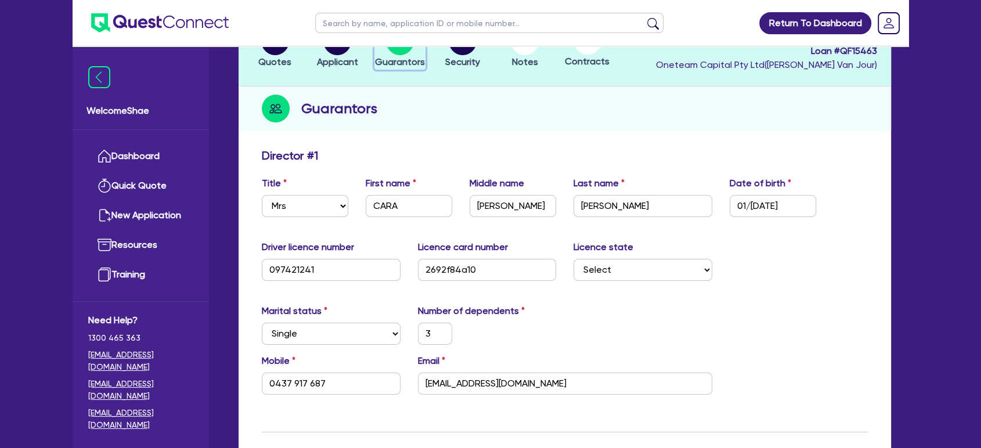
scroll to position [129, 0]
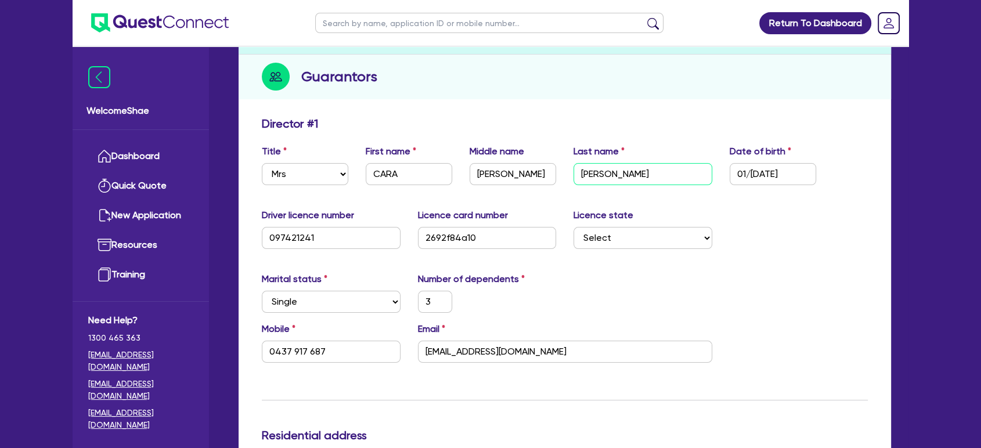
click at [651, 176] on input "[PERSON_NAME]" at bounding box center [642, 174] width 139 height 22
click at [489, 172] on input "[PERSON_NAME]" at bounding box center [513, 174] width 86 height 22
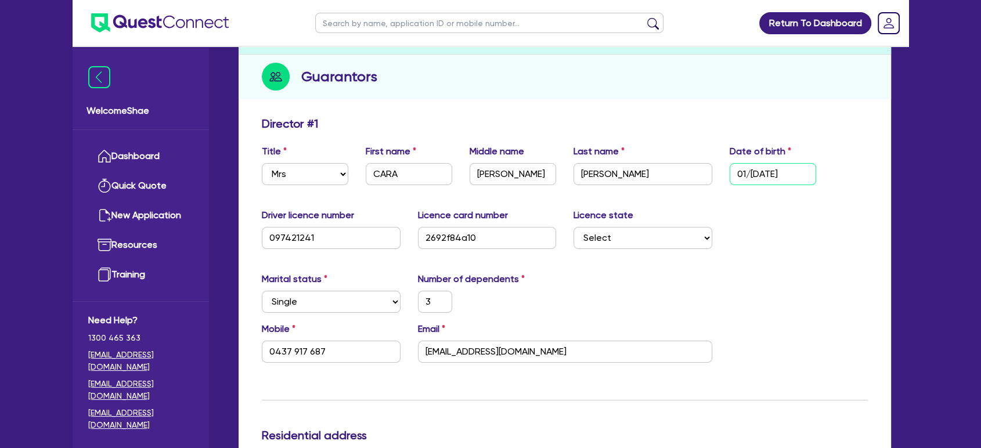
drag, startPoint x: 798, startPoint y: 176, endPoint x: 700, endPoint y: 178, distance: 97.5
click at [716, 171] on div "Title Select Mr Mrs Ms Miss Dr First name[PERSON_NAME]A Middle name[PERSON_NAME…" at bounding box center [564, 170] width 623 height 50
click at [297, 354] on input "0437 917 687" at bounding box center [331, 352] width 139 height 22
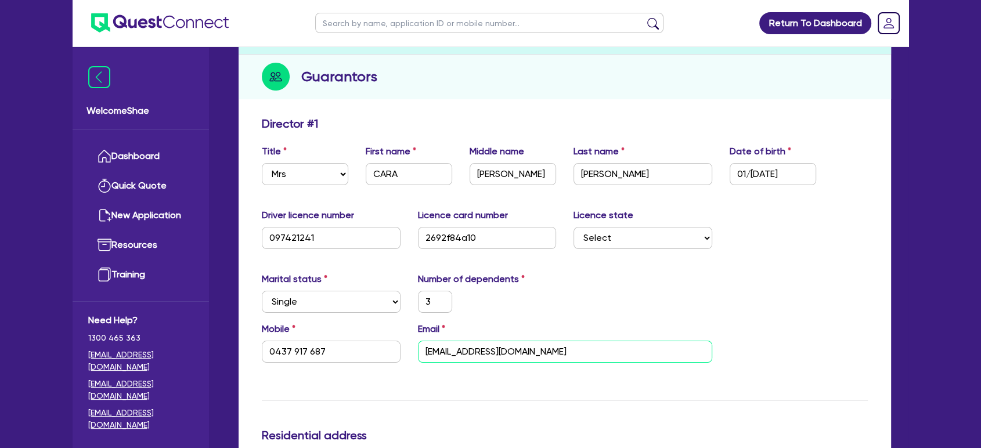
click at [450, 344] on input "[EMAIL_ADDRESS][DOMAIN_NAME]" at bounding box center [565, 352] width 294 height 22
click at [290, 237] on input "097421241" at bounding box center [331, 238] width 139 height 22
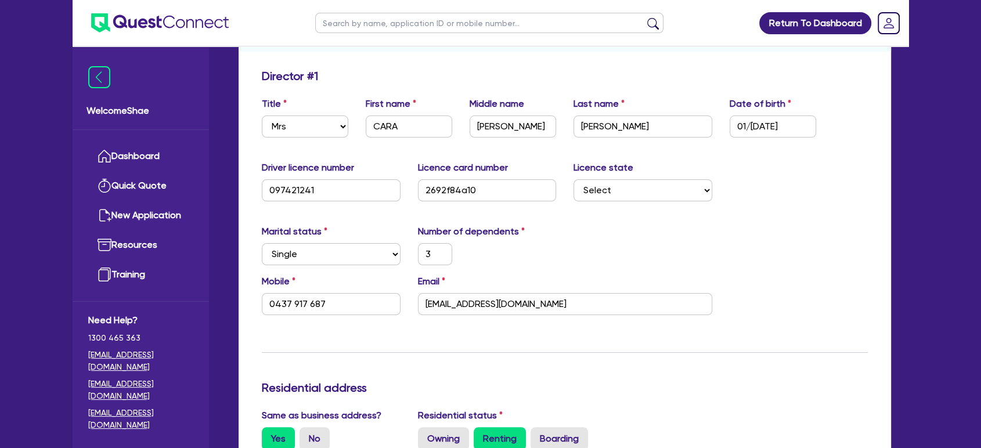
scroll to position [0, 0]
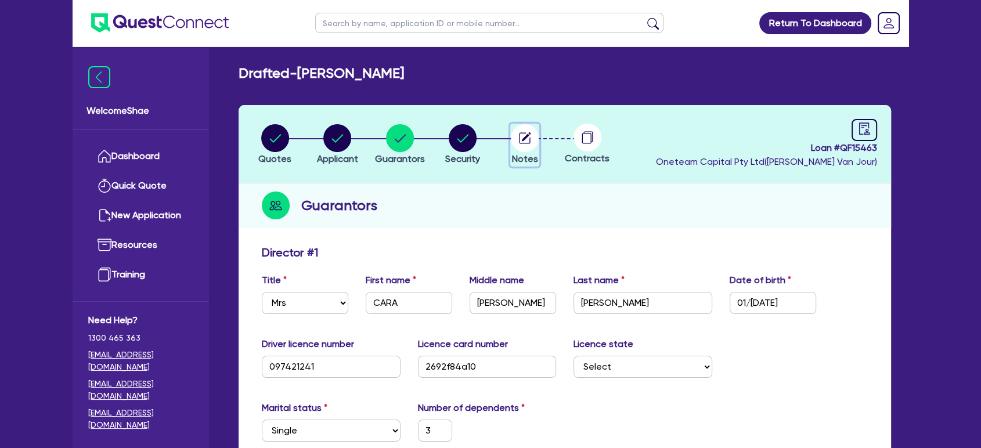
click at [525, 139] on circle "button" at bounding box center [525, 138] width 28 height 28
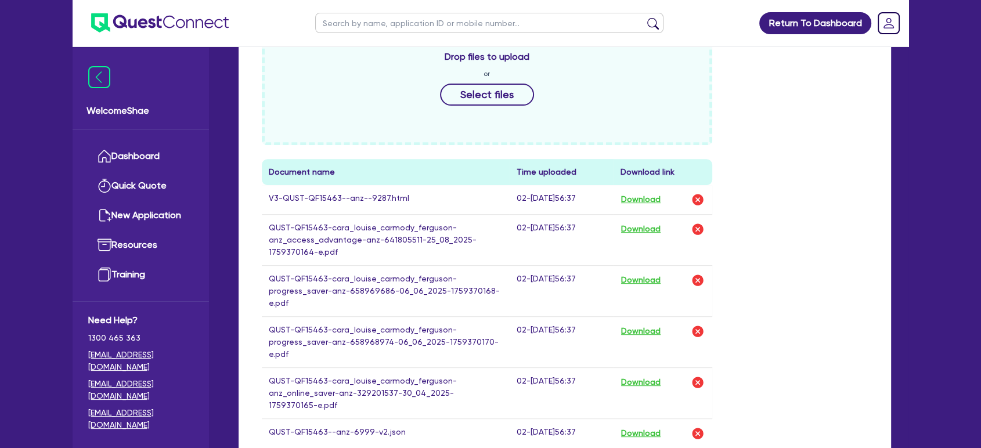
scroll to position [451, 0]
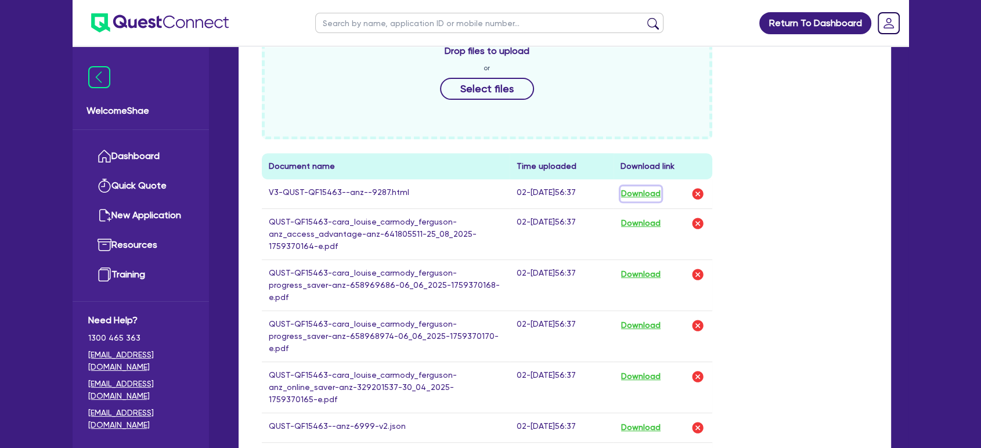
click at [636, 188] on button "Download" at bounding box center [640, 193] width 41 height 15
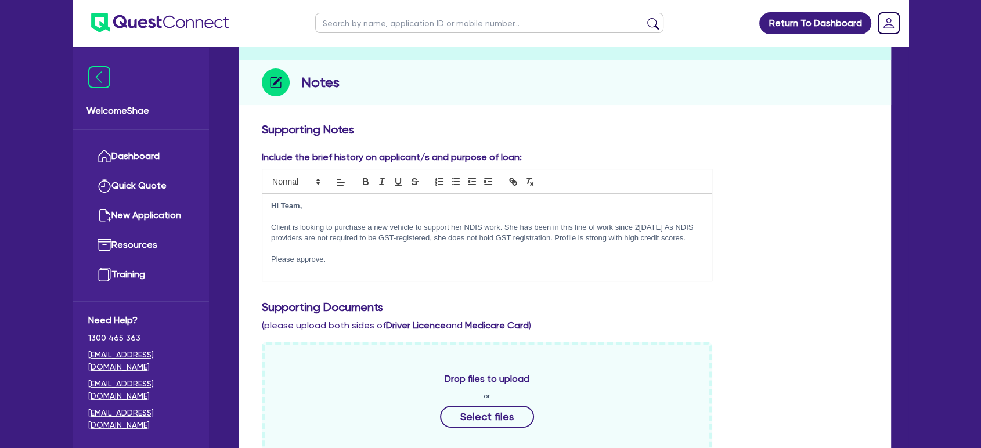
scroll to position [0, 0]
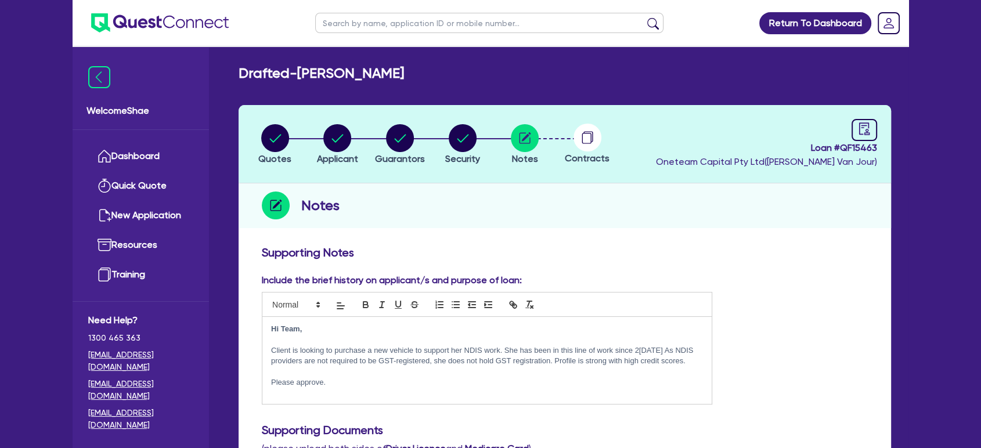
click at [583, 134] on circle at bounding box center [587, 138] width 28 height 28
click at [596, 138] on circle at bounding box center [587, 138] width 28 height 28
drag, startPoint x: 41, startPoint y: 132, endPoint x: 252, endPoint y: 156, distance: 213.2
click at [524, 143] on circle "button" at bounding box center [525, 138] width 28 height 28
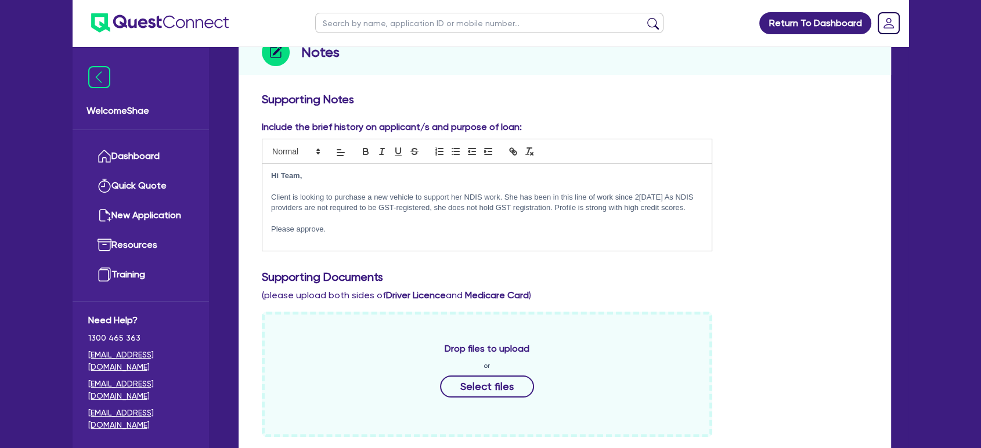
scroll to position [322, 0]
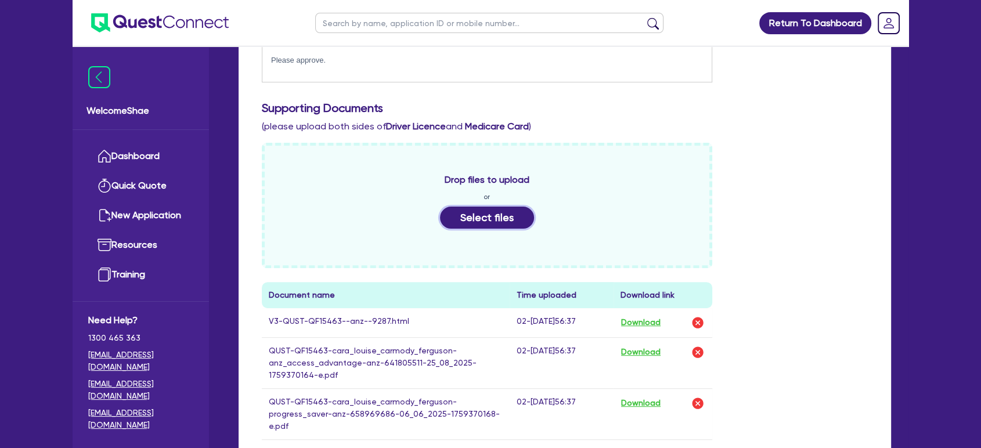
click at [497, 217] on button "Select files" at bounding box center [487, 218] width 94 height 22
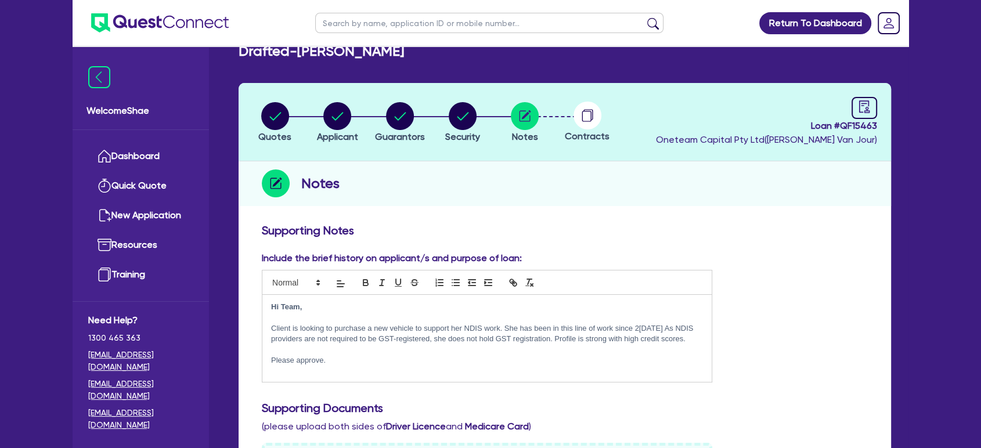
scroll to position [0, 0]
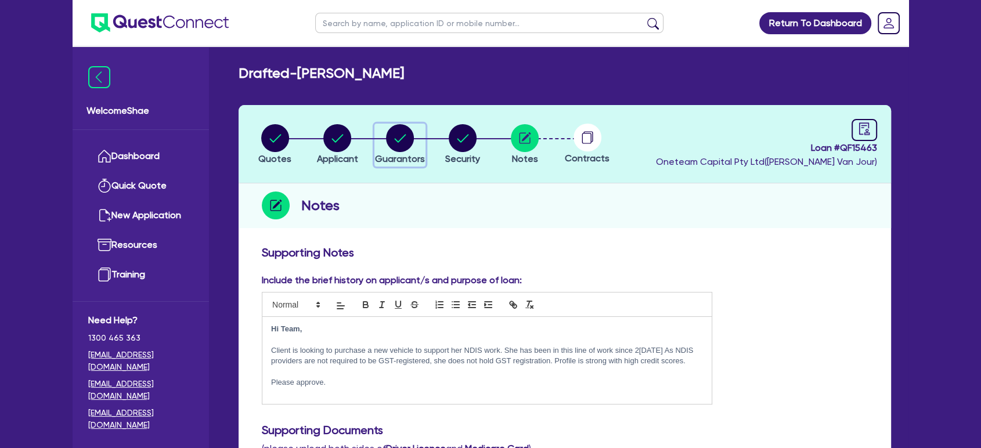
click at [394, 139] on circle "button" at bounding box center [400, 138] width 28 height 28
select select "MRS"
select select "SINGLE"
select select "CASH"
select select "VEHICLE"
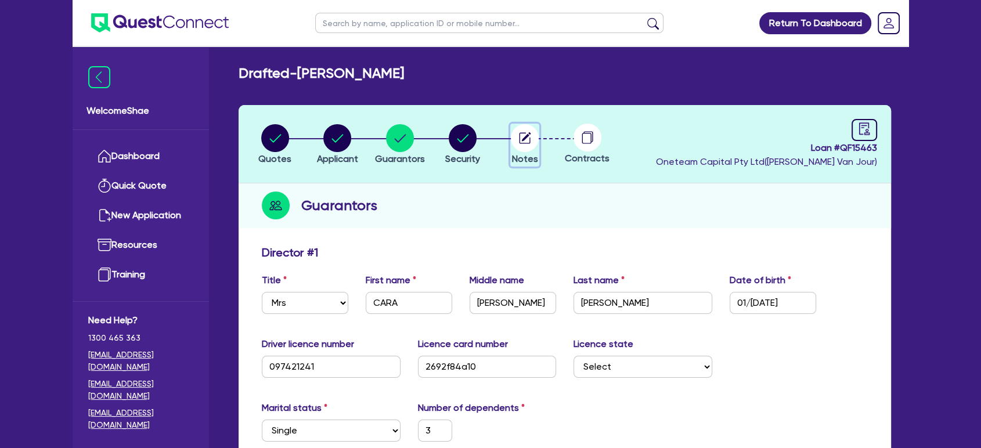
drag, startPoint x: 515, startPoint y: 139, endPoint x: 540, endPoint y: 148, distance: 26.1
click at [515, 138] on circle "button" at bounding box center [525, 138] width 28 height 28
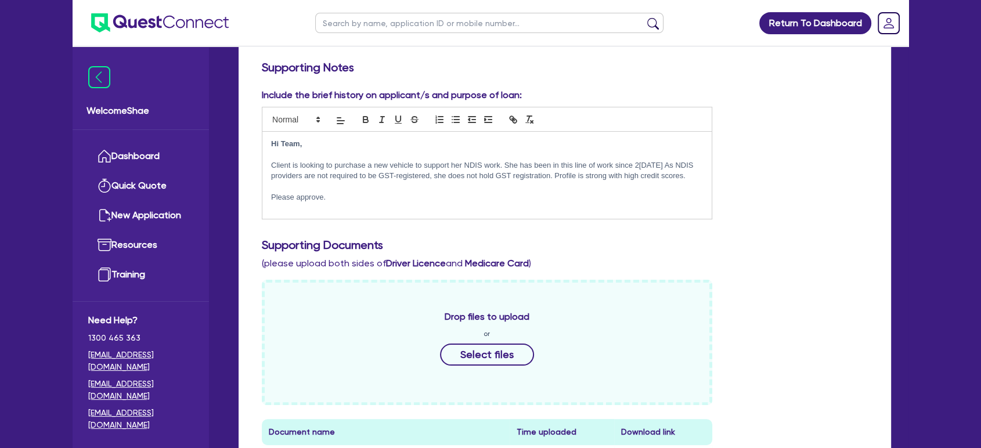
scroll to position [193, 0]
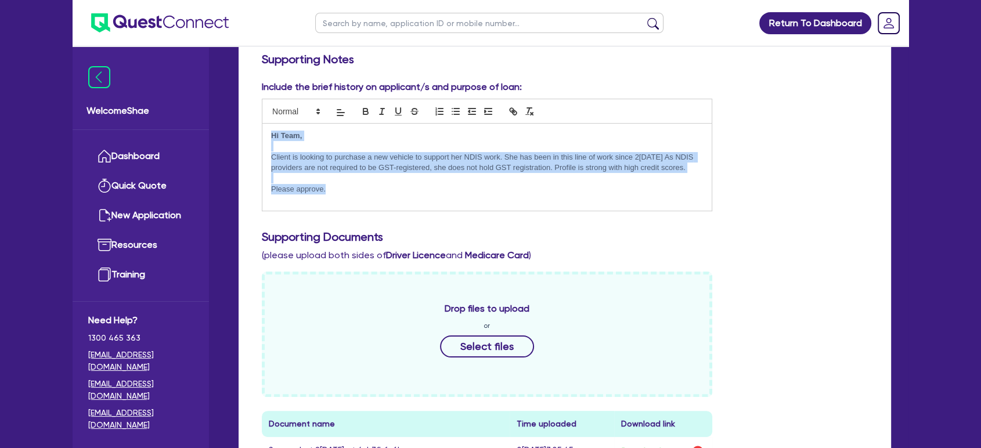
drag, startPoint x: 342, startPoint y: 185, endPoint x: 247, endPoint y: 119, distance: 115.6
copy div "Hi Team, Client is looking to purchase a new vehicle to support her NDIS work. …"
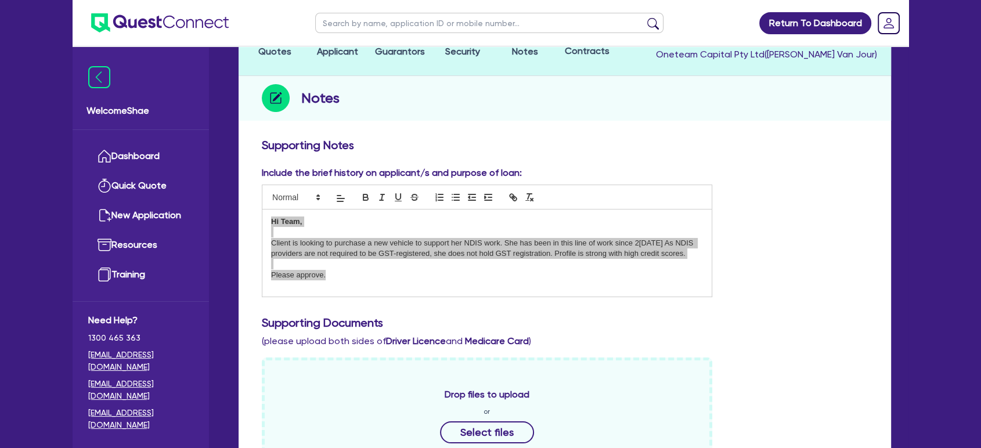
scroll to position [0, 0]
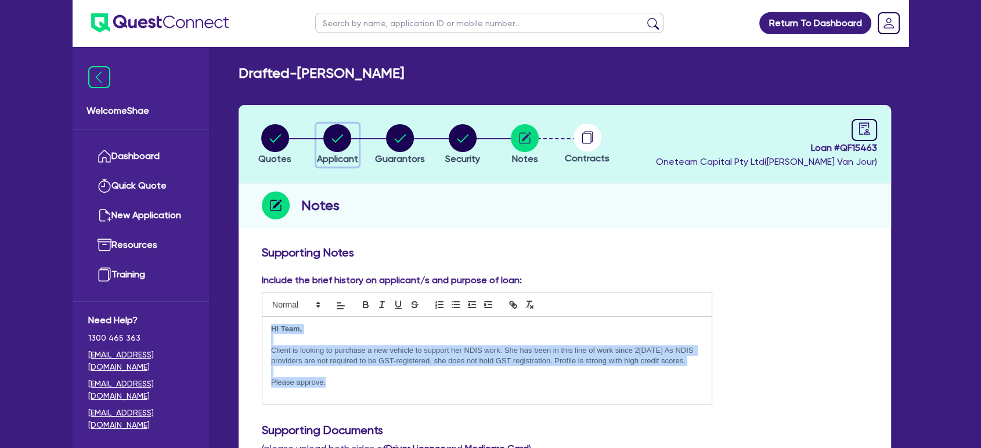
drag, startPoint x: 330, startPoint y: 141, endPoint x: 344, endPoint y: 151, distance: 17.1
click at [330, 141] on circle "button" at bounding box center [337, 138] width 28 height 28
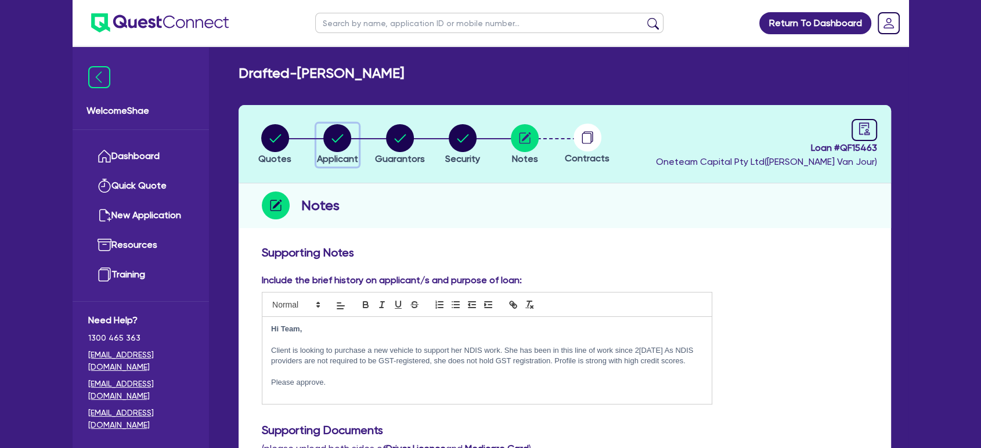
select select "SOLE_TRADER"
select select "BUILDING_CONSTRUCTION"
select select "TRADES_SERVICES_CONSUMERS"
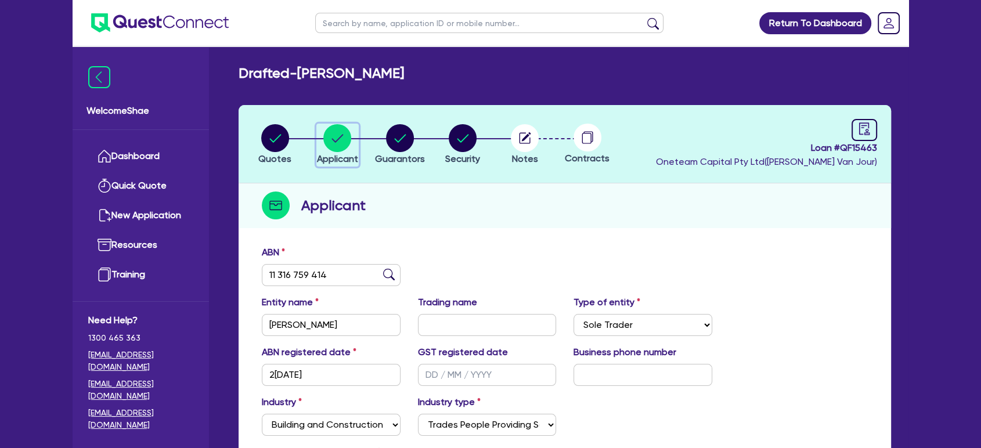
click at [352, 143] on div "button" at bounding box center [337, 138] width 41 height 28
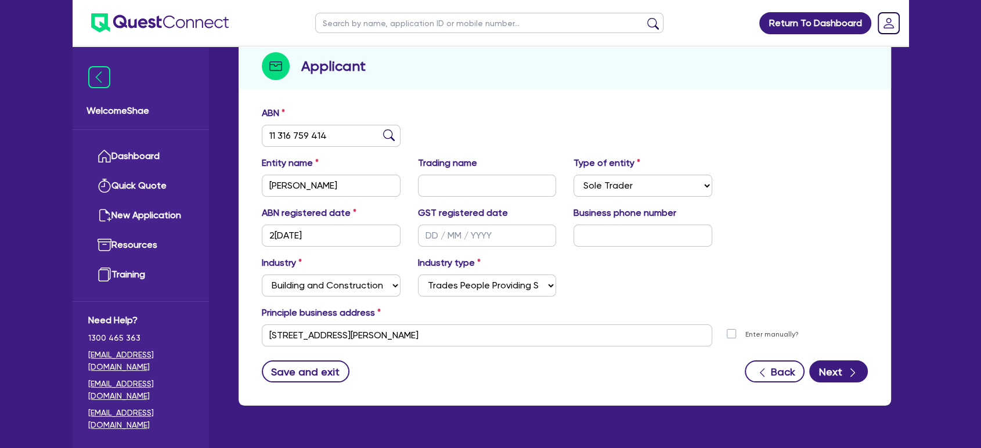
scroll to position [167, 0]
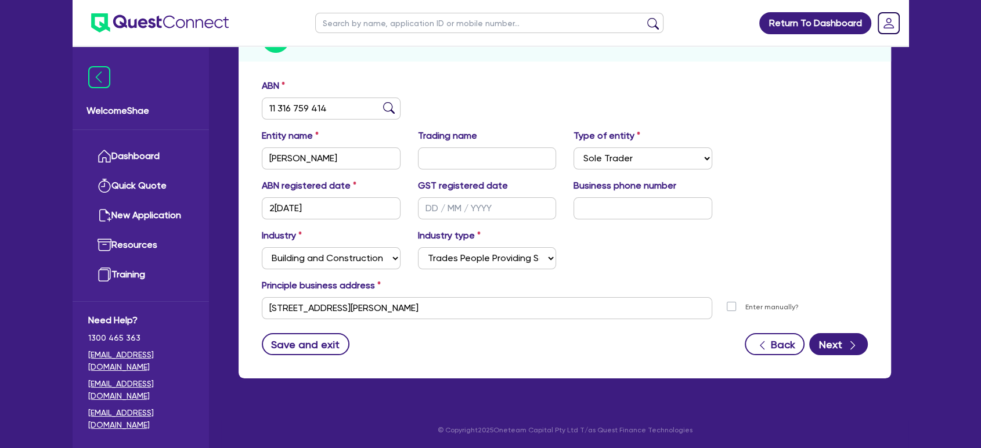
drag, startPoint x: 681, startPoint y: 243, endPoint x: 607, endPoint y: 236, distance: 74.1
click at [682, 243] on div "Industry Select Accomodation & Food Services Administrative & Support Services …" at bounding box center [564, 254] width 623 height 50
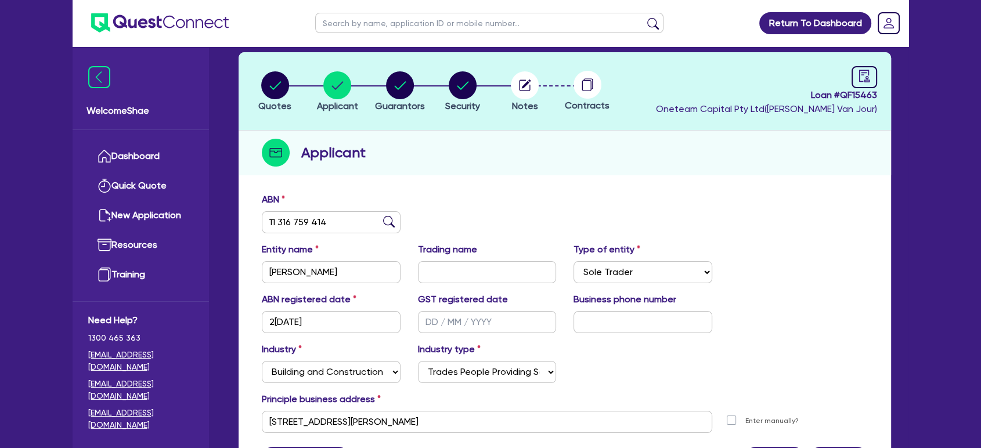
scroll to position [0, 0]
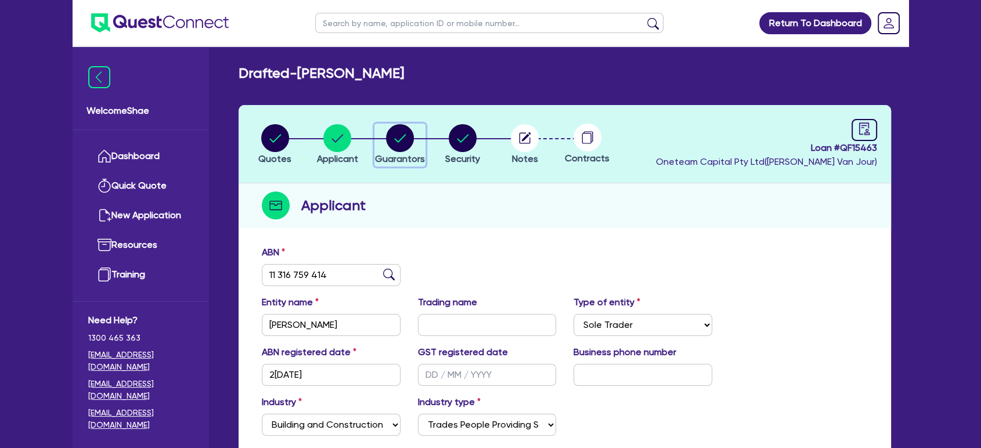
click at [410, 141] on circle "button" at bounding box center [400, 138] width 28 height 28
select select "MRS"
select select "SINGLE"
select select "CASH"
select select "VEHICLE"
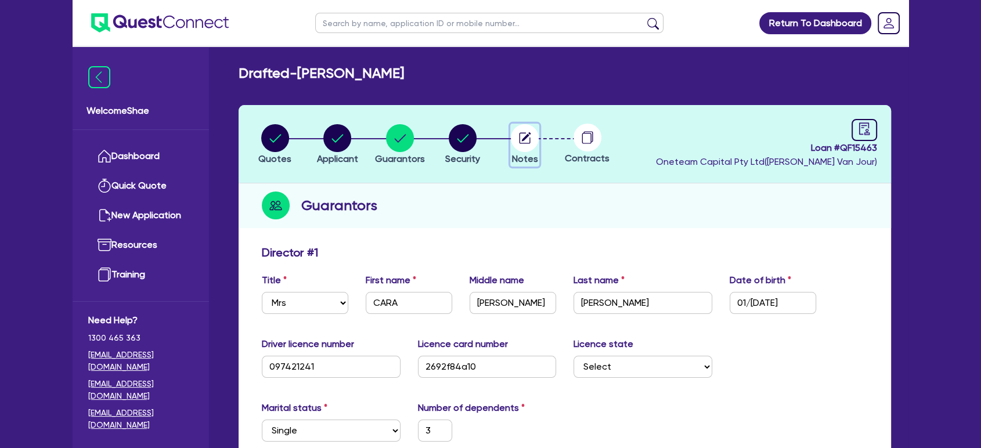
click at [518, 135] on circle "button" at bounding box center [525, 138] width 28 height 28
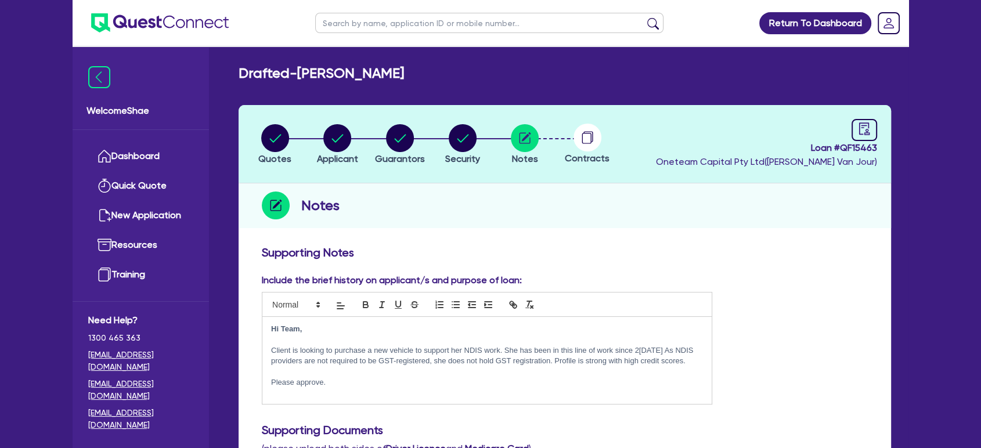
click at [404, 370] on p at bounding box center [487, 371] width 432 height 10
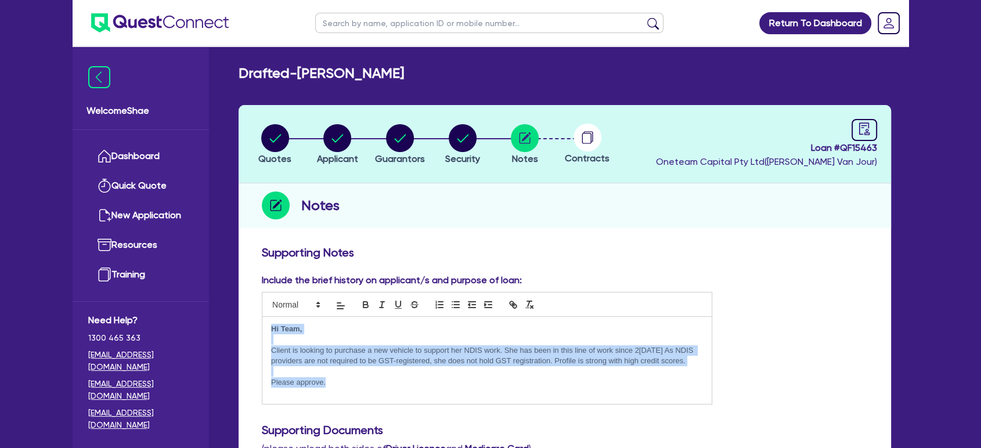
copy div "Hi Team, Client is looking to purchase a new vehicle to support her NDIS work. …"
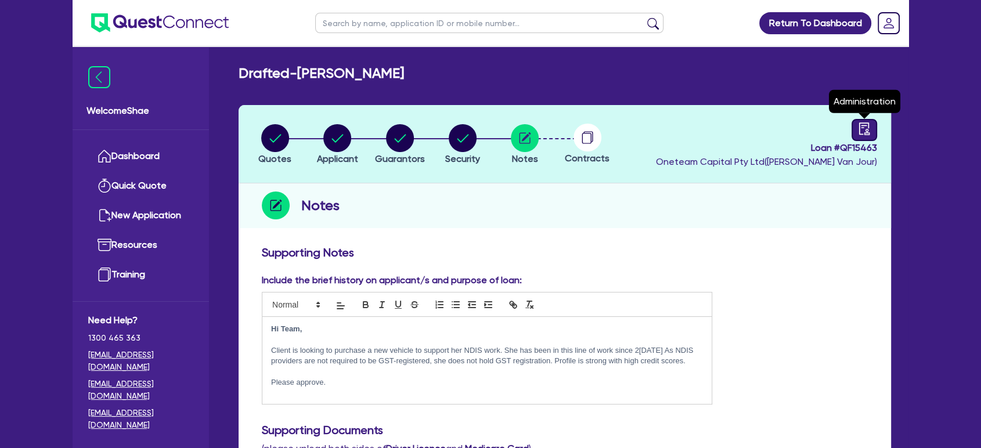
click at [868, 129] on icon "audit" at bounding box center [864, 128] width 13 height 13
select select "DRAFTED_NEW"
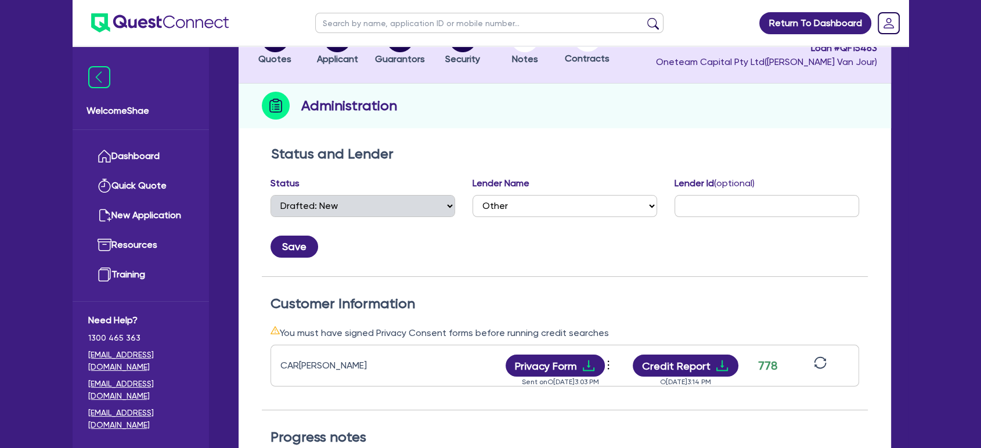
scroll to position [193, 0]
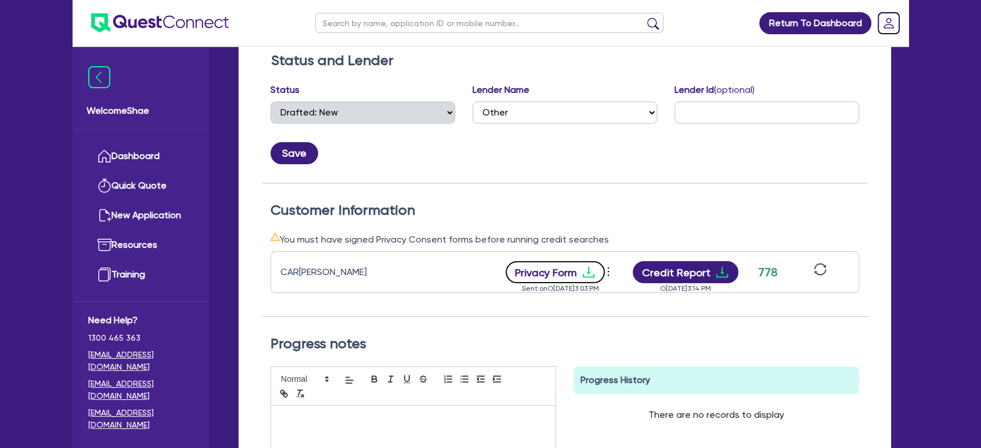
click at [546, 273] on button "Privacy Form" at bounding box center [556, 272] width 100 height 22
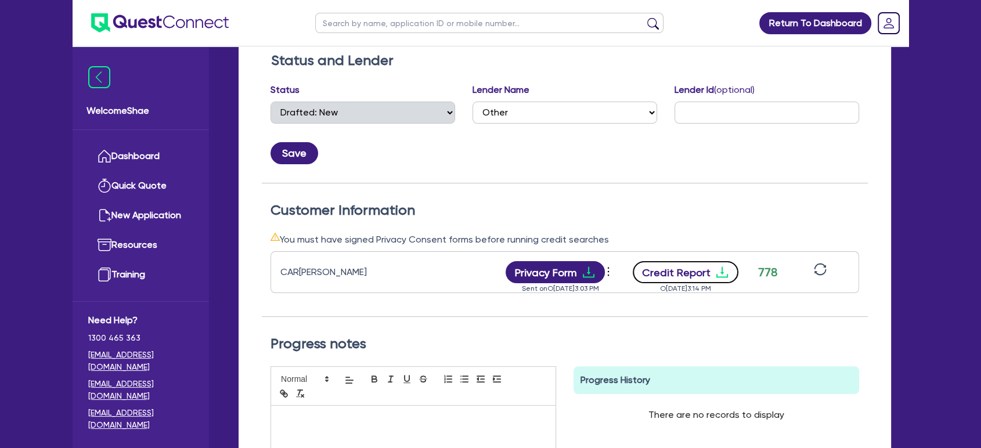
click at [692, 270] on button "Credit Report" at bounding box center [686, 272] width 106 height 22
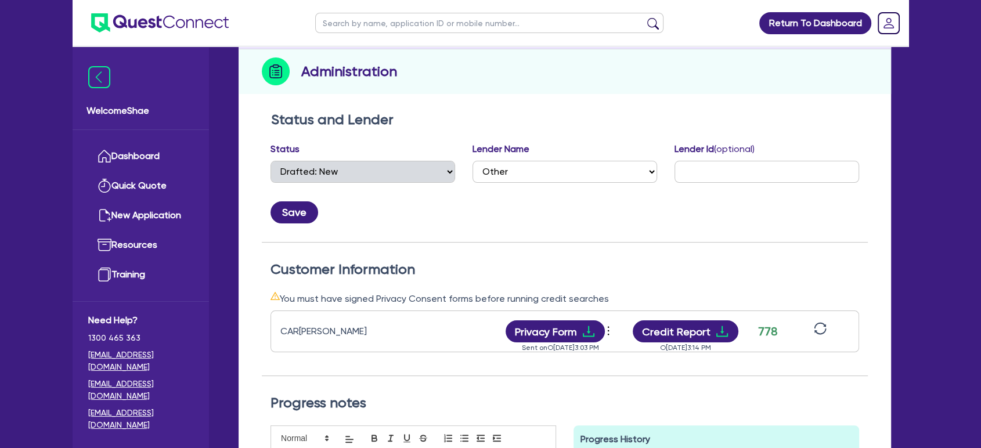
scroll to position [0, 0]
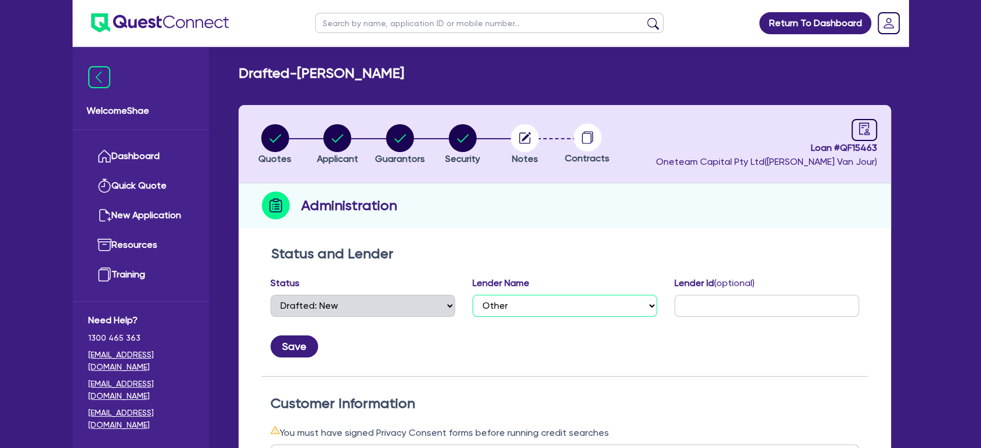
click at [581, 298] on select "Select AAMF AFS Alex Bank Angle Finance Azora Banjo BigStone BOQ Finance Brande…" at bounding box center [564, 306] width 185 height 22
select select "Finance One"
click at [472, 295] on select "Select AAMF AFS Alex Bank Angle Finance Azora Banjo BigStone BOQ Finance Brande…" at bounding box center [564, 306] width 185 height 22
drag, startPoint x: 713, startPoint y: 307, endPoint x: 641, endPoint y: 304, distance: 72.0
click at [713, 307] on input "text" at bounding box center [766, 306] width 185 height 22
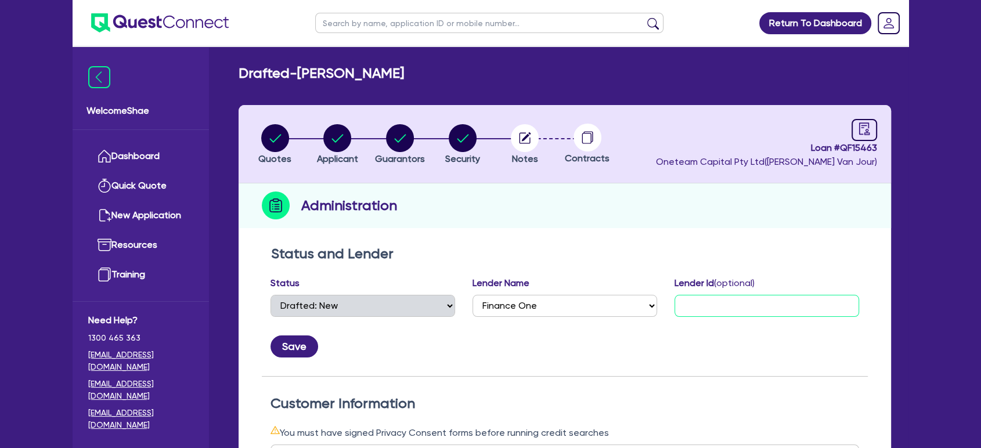
paste input "Hi Team, Client is looking to purchase a new vehicle to support her NDIS work. …"
type input "Hi Team, Client is looking to purchase a new vehicle to support her NDIS work. …"
click at [784, 299] on input "text" at bounding box center [766, 306] width 185 height 22
paste input "389590"
type input "389590"
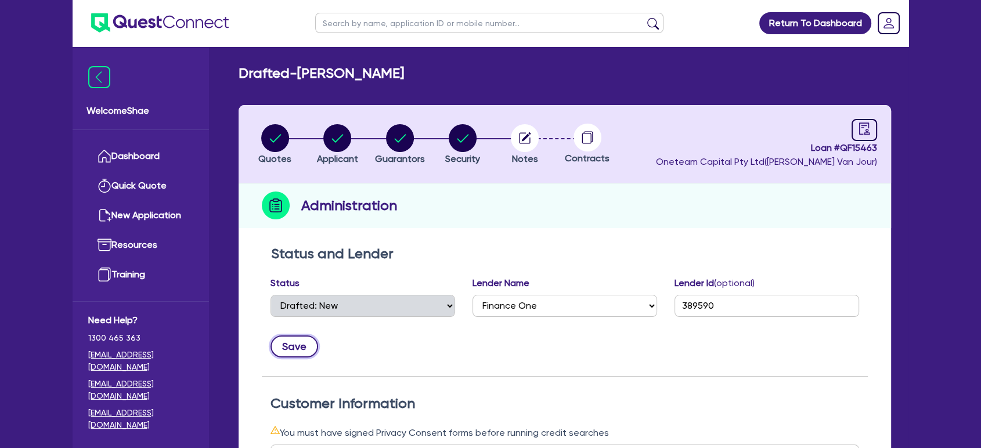
click at [296, 339] on button "Save" at bounding box center [294, 346] width 48 height 22
